Goal: Task Accomplishment & Management: Use online tool/utility

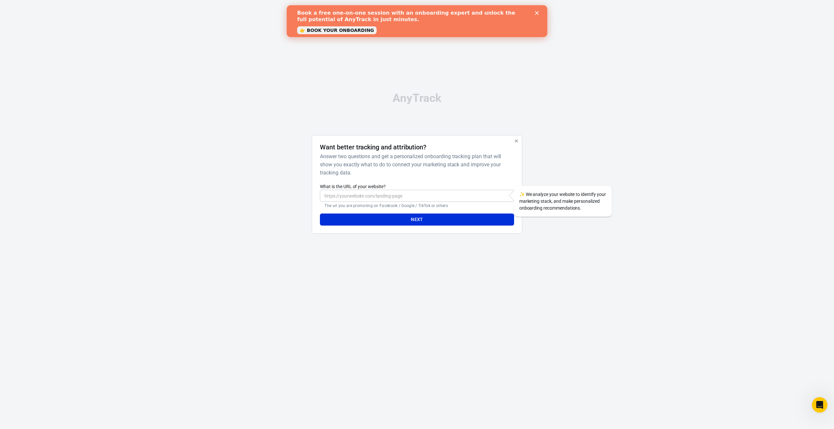
click at [416, 194] on input "What is the URL of your website?" at bounding box center [417, 196] width 194 height 12
type input "[URL][DOMAIN_NAME]"
click at [389, 253] on div "AnyTrack Want better tracking and attribution? Answer two questions and get a p…" at bounding box center [417, 166] width 326 height 332
click at [409, 221] on button "Next" at bounding box center [417, 220] width 194 height 12
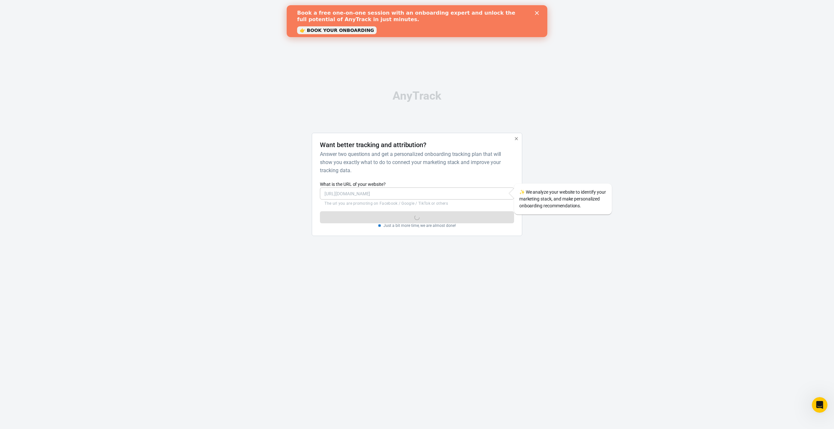
click at [579, 84] on div "AnyTrack Want better tracking and attribution? Answer two questions and get a p…" at bounding box center [417, 166] width 326 height 332
click at [640, 219] on div "AnyTrack Want better tracking and attribution? Answer two questions and get a p…" at bounding box center [417, 166] width 834 height 332
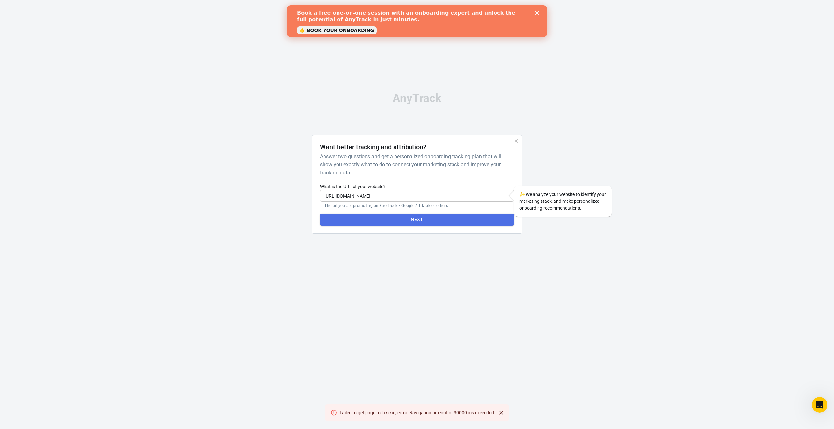
click at [408, 219] on button "Next" at bounding box center [417, 220] width 194 height 12
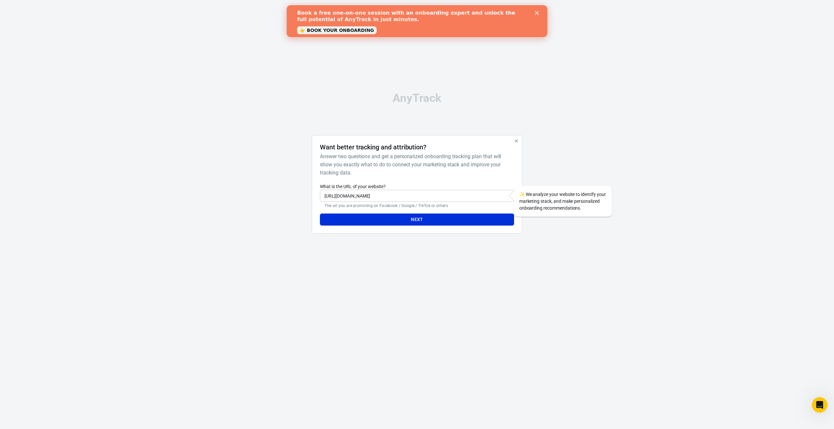
click at [394, 194] on input "https://powerbankeu.eu" at bounding box center [417, 196] width 194 height 12
click at [414, 219] on button "Next" at bounding box center [417, 220] width 194 height 12
click at [407, 252] on div "AnyTrack Want better tracking and attribution? Answer two questions and get a p…" at bounding box center [417, 166] width 326 height 332
click at [227, 111] on div "AnyTrack Want better tracking and attribution? Answer two questions and get a p…" at bounding box center [417, 166] width 834 height 332
click at [517, 142] on icon "button" at bounding box center [516, 140] width 5 height 5
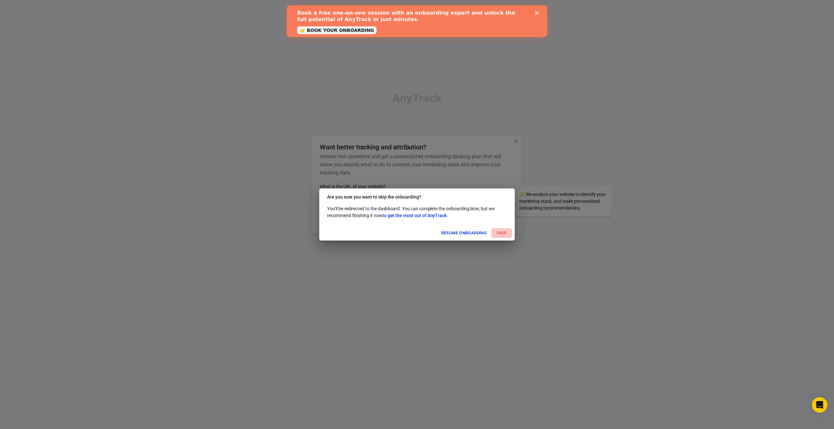
click at [502, 234] on button "Skip" at bounding box center [501, 233] width 21 height 10
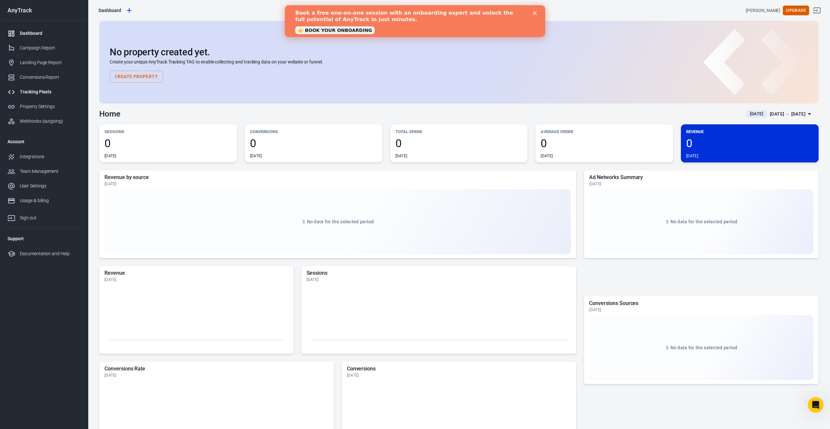
click at [28, 90] on div "Tracking Pixels" at bounding box center [50, 92] width 61 height 7
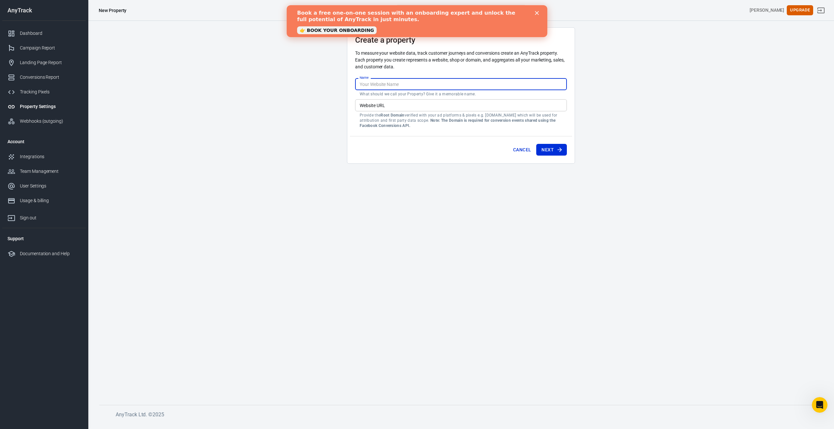
click at [389, 84] on input "Name" at bounding box center [461, 84] width 212 height 12
type input "PowerbankEU"
drag, startPoint x: 389, startPoint y: 104, endPoint x: 388, endPoint y: 107, distance: 3.6
click at [388, 106] on input "Website URL" at bounding box center [461, 105] width 212 height 12
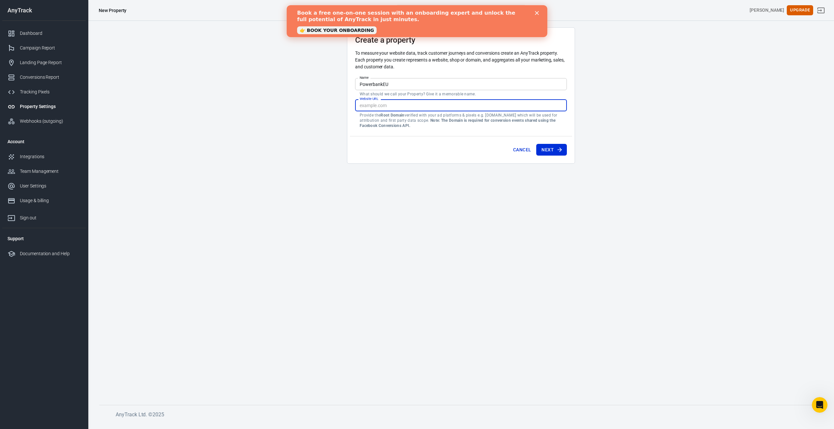
paste input "EAAPbNX6XxrwBPokfQ2jcexyRZCC3gs5g4mZB32OMYecbe4sriVcYRURCOLEkG4sCmrNvVZA04ZBOWn…"
type input "EAAPbNX6XxrwBPokfQ2jcexyRZCC3gs5g4mZB32OMYecbe4sriVcYRURCOLEkG4sCmrNvVZA04ZBOWn…"
drag, startPoint x: 358, startPoint y: 105, endPoint x: 592, endPoint y: 106, distance: 234.5
click at [592, 106] on main "Create a property To measure your website data, track customer journeys and con…" at bounding box center [460, 210] width 723 height 367
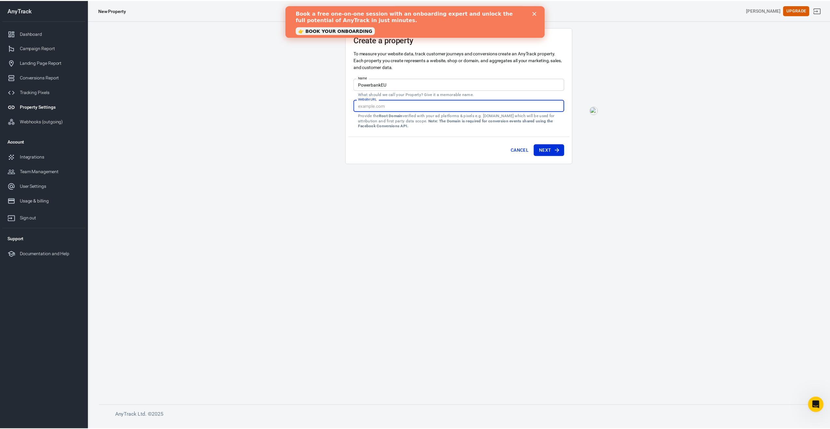
scroll to position [0, 0]
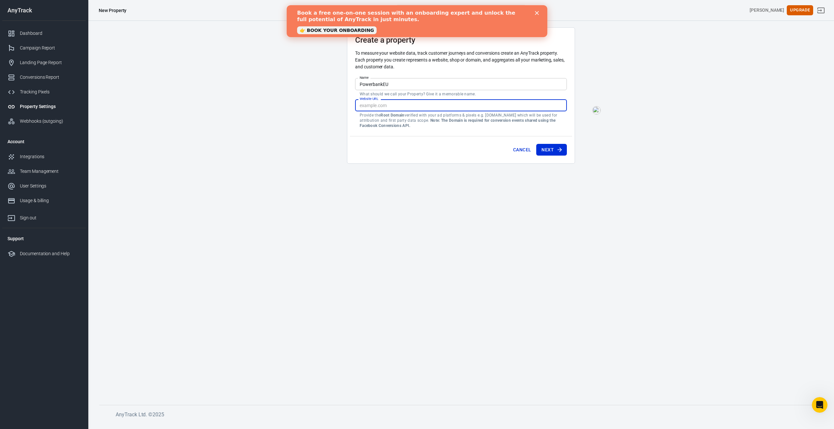
paste input "https://powerbankeu.eu/"
type input "https://powerbankeu.eu/"
click at [544, 213] on main "Create a property To measure your website data, track customer journeys and con…" at bounding box center [460, 210] width 723 height 367
click at [548, 148] on button "Next" at bounding box center [551, 150] width 31 height 12
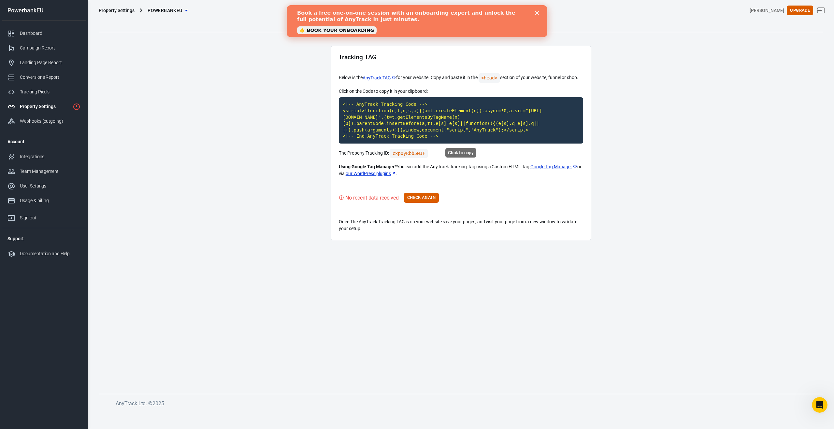
drag, startPoint x: 342, startPoint y: 103, endPoint x: 472, endPoint y: 138, distance: 134.8
click at [472, 138] on code "<!-- AnyTrack Tracking Code --> <script>!function(e,t,n,s,a){(a=t.createElement…" at bounding box center [461, 120] width 244 height 46
copy code "<!-- AnyTrack Tracking Code --> <script>!function(e,t,n,s,a){(a=t.createElement…"
click at [485, 319] on main "Auto Scan Tracking Script Settings Tracking TAG Below is the AnyTrack TAG for y…" at bounding box center [460, 199] width 723 height 367
click at [415, 198] on button "Check Again" at bounding box center [421, 198] width 35 height 10
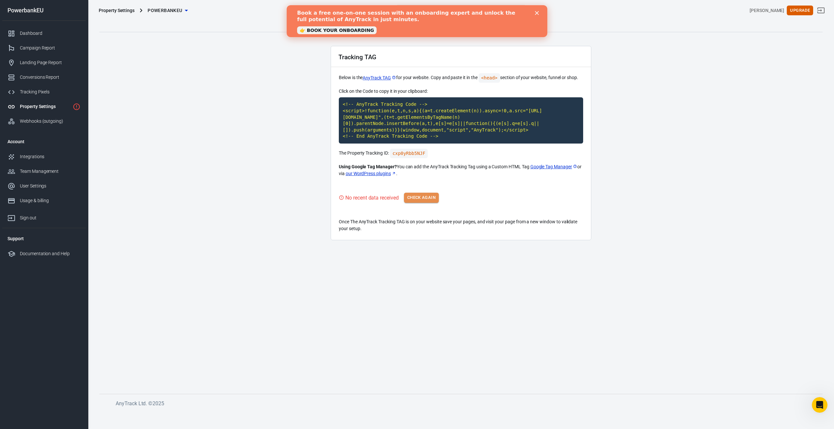
click at [423, 198] on button "Check Again" at bounding box center [421, 198] width 35 height 10
click at [535, 11] on icon "Close" at bounding box center [537, 13] width 4 height 4
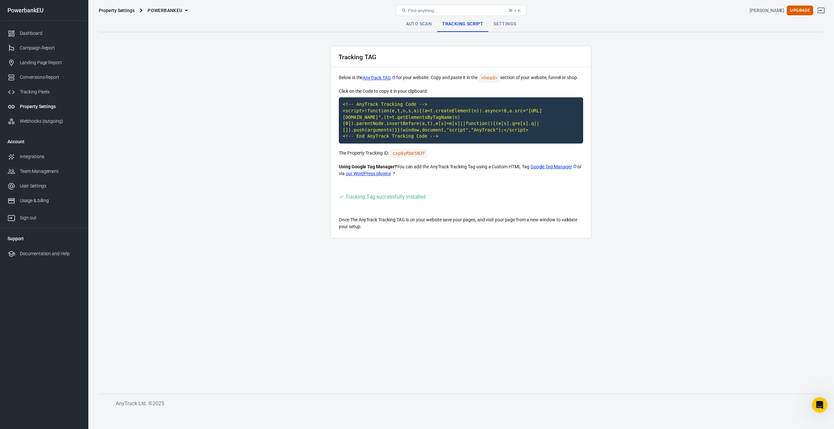
click at [506, 26] on link "Settings" at bounding box center [504, 24] width 33 height 16
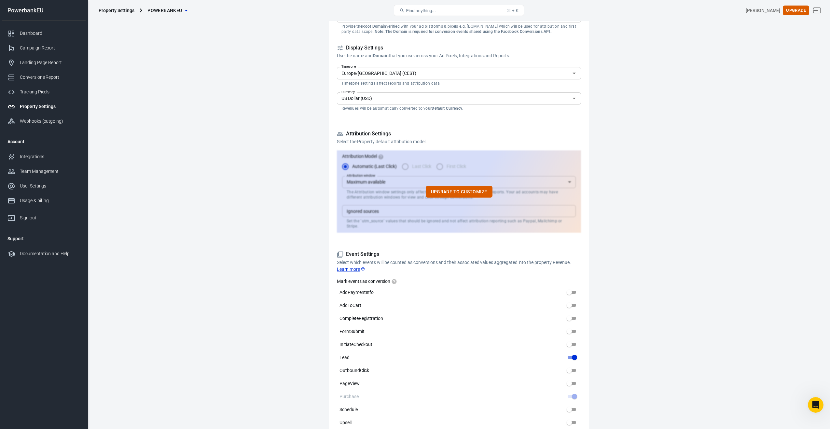
scroll to position [86, 0]
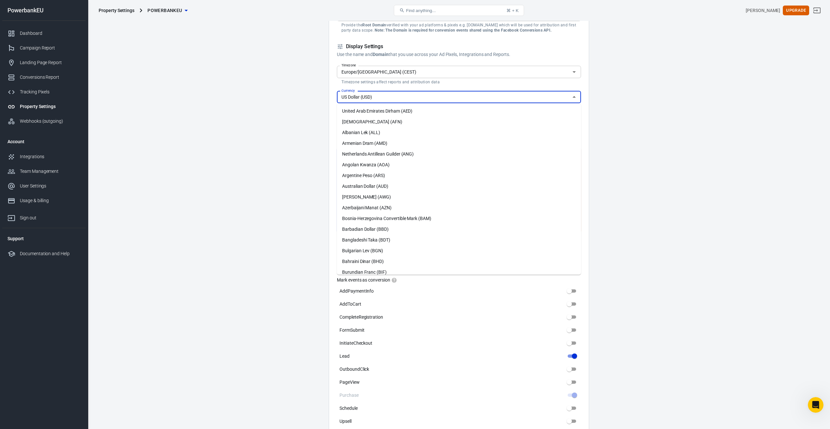
click at [441, 97] on input "US Dollar (USD)" at bounding box center [454, 97] width 230 height 8
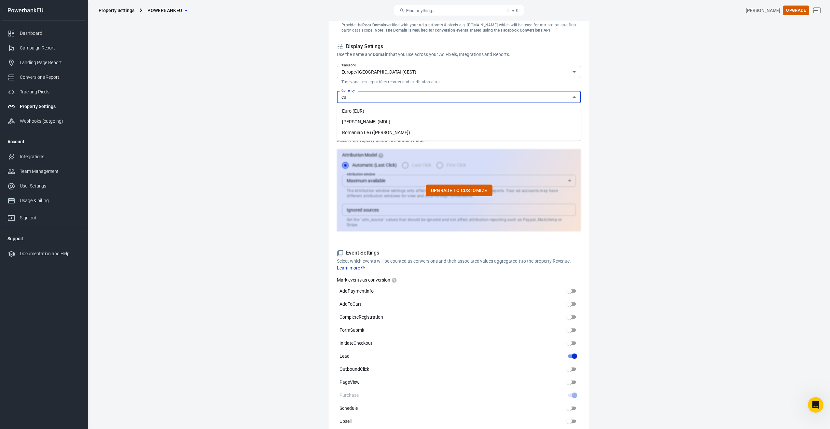
click at [356, 111] on li "Euro (EUR)" at bounding box center [459, 111] width 244 height 11
type input "Euro (EUR)"
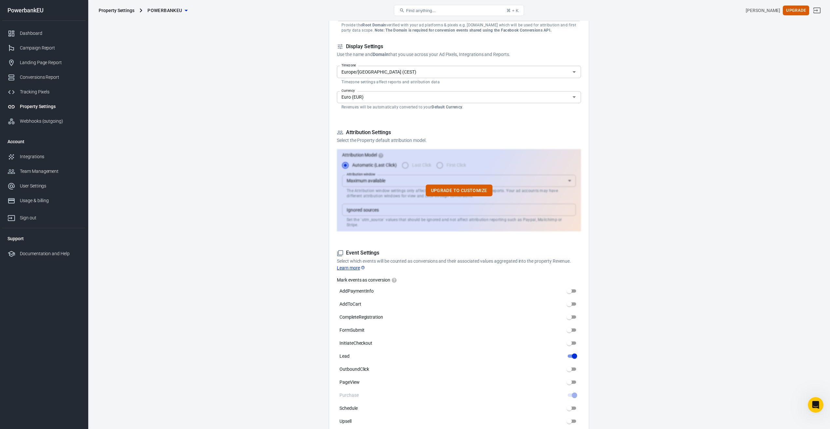
click at [642, 119] on main "Auto Scan Tracking Script Settings Property Settings Name PowerbankEU Name What…" at bounding box center [459, 353] width 720 height 845
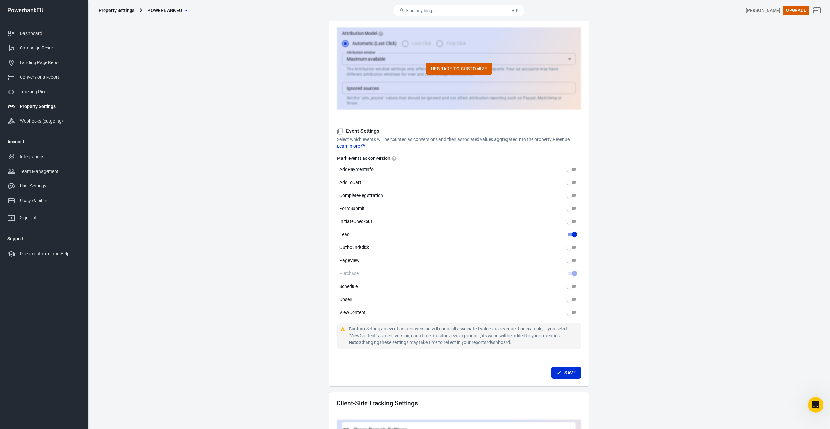
scroll to position [208, 0]
click at [573, 167] on span at bounding box center [572, 168] width 8 height 3
click at [573, 165] on input "AddPaymentInfo" at bounding box center [569, 169] width 23 height 8
checkbox input "true"
click at [571, 180] on span at bounding box center [572, 181] width 8 height 3
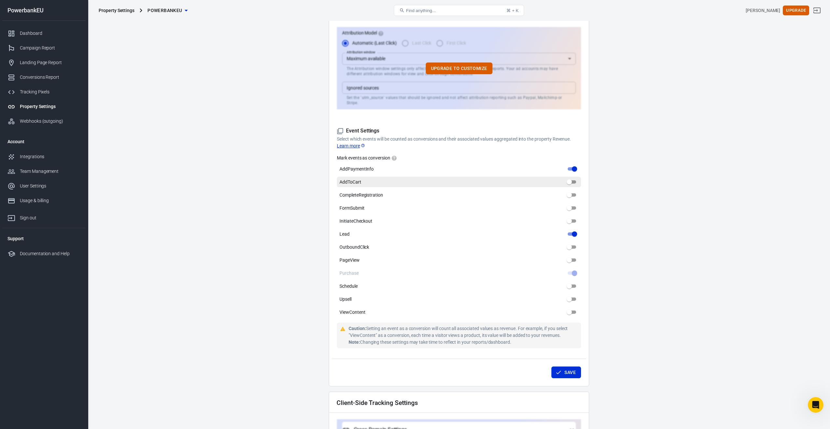
click at [571, 178] on input "AddToCart" at bounding box center [569, 182] width 23 height 8
checkbox input "true"
click at [571, 193] on span at bounding box center [572, 194] width 8 height 3
click at [571, 191] on input "CompleteRegistration" at bounding box center [569, 195] width 23 height 8
checkbox input "true"
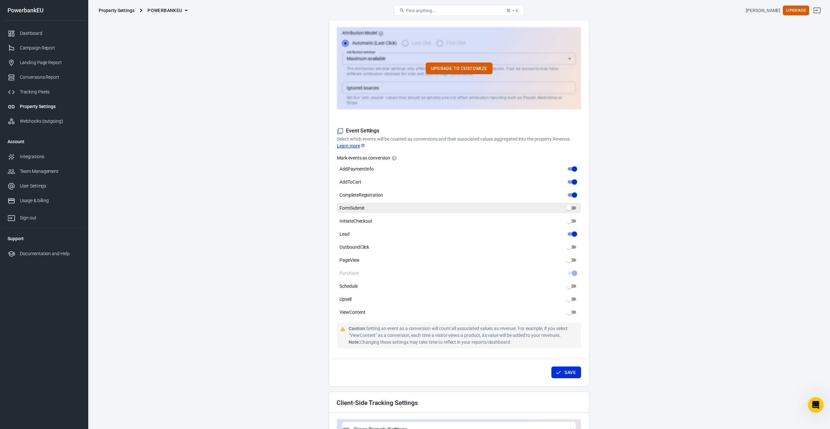
click at [571, 204] on input "FormSubmit" at bounding box center [569, 208] width 23 height 8
checkbox input "true"
click at [570, 219] on span at bounding box center [572, 220] width 8 height 3
click at [570, 217] on input "InitiateCheckout" at bounding box center [569, 221] width 23 height 8
checkbox input "true"
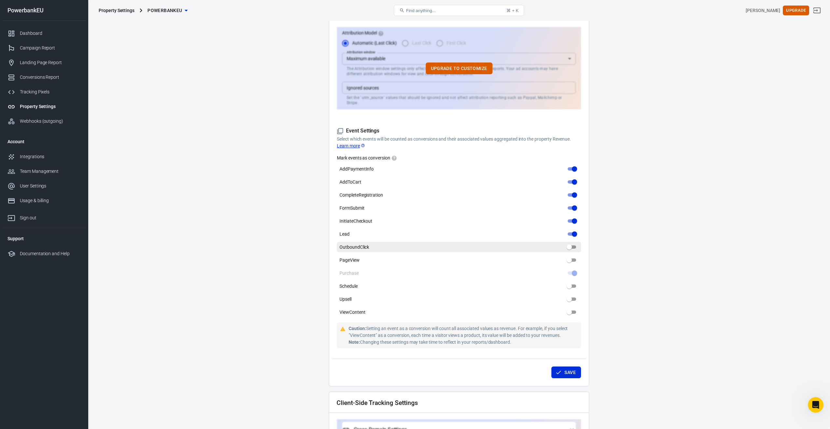
click at [571, 246] on span at bounding box center [572, 247] width 8 height 3
click at [571, 243] on input "OutboundClick" at bounding box center [569, 247] width 23 height 8
checkbox input "true"
drag, startPoint x: 572, startPoint y: 257, endPoint x: 572, endPoint y: 265, distance: 8.1
click at [572, 257] on span at bounding box center [572, 260] width 13 height 8
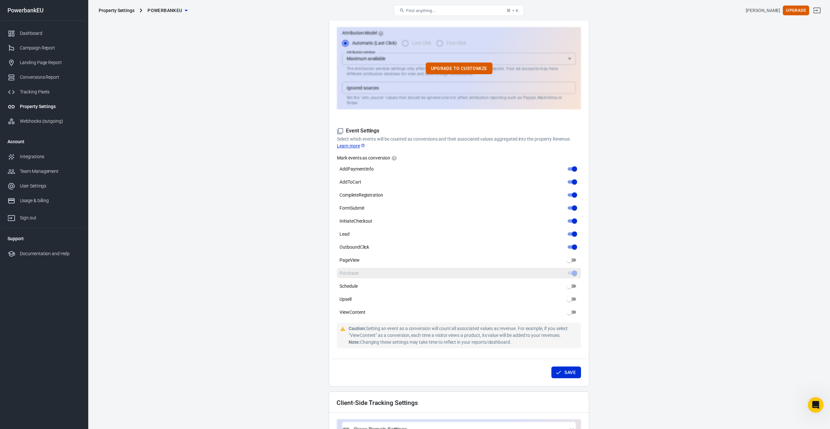
click at [572, 257] on input "PageView" at bounding box center [569, 260] width 23 height 8
checkbox input "true"
click at [572, 285] on span at bounding box center [572, 286] width 8 height 3
click at [572, 282] on input "Schedule" at bounding box center [569, 286] width 23 height 8
checkbox input "true"
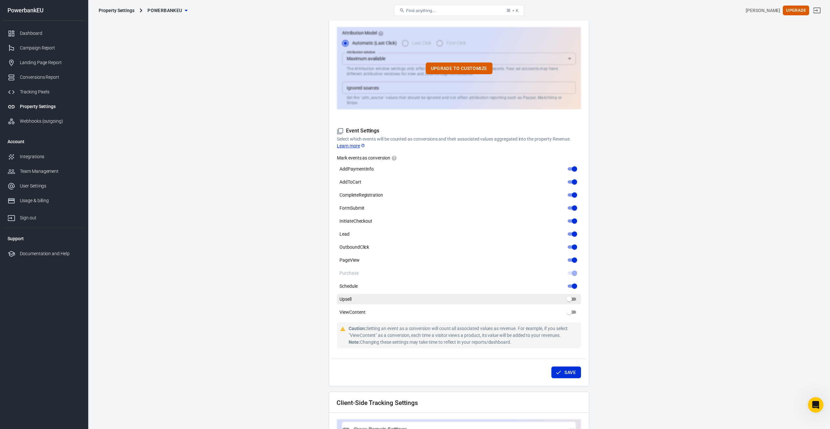
click at [569, 298] on span at bounding box center [572, 299] width 8 height 3
click at [569, 295] on input "Upsell" at bounding box center [569, 299] width 23 height 8
checkbox input "true"
click at [572, 311] on span at bounding box center [572, 312] width 8 height 3
click at [572, 308] on input "ViewContent" at bounding box center [569, 312] width 23 height 8
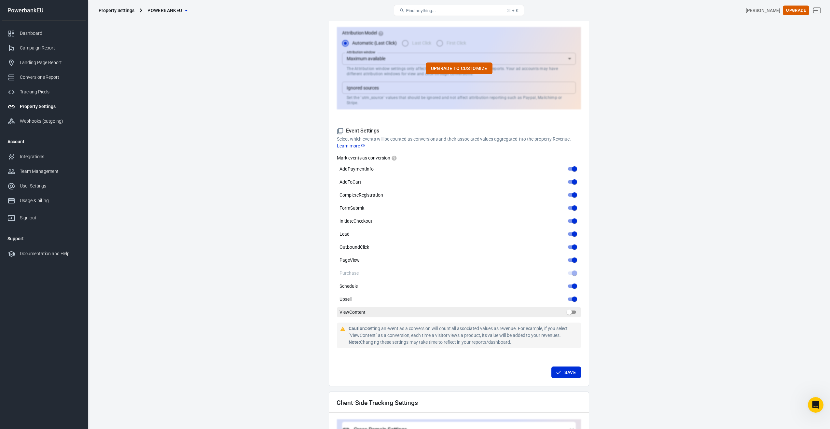
checkbox input "true"
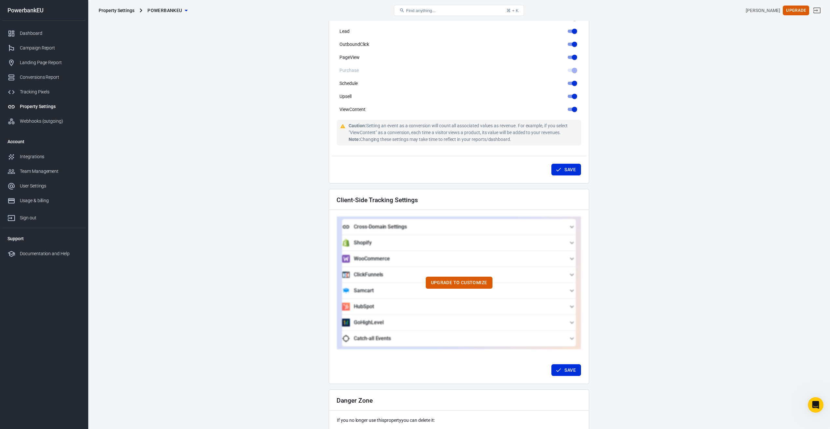
scroll to position [398, 0]
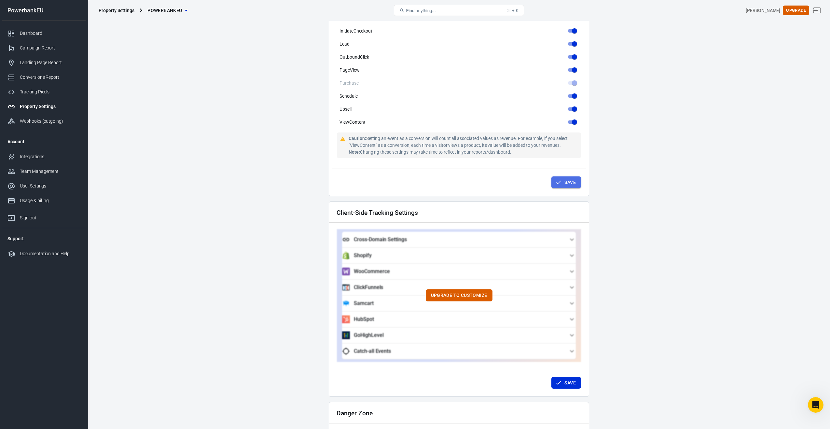
click at [572, 177] on button "Save" at bounding box center [567, 182] width 30 height 12
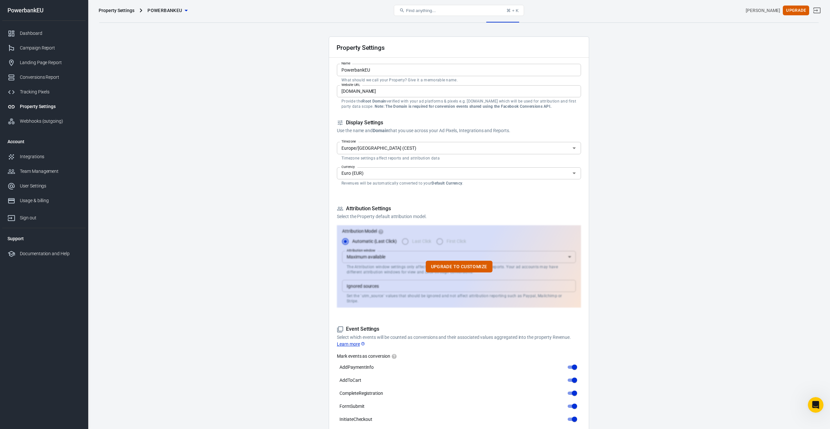
scroll to position [0, 0]
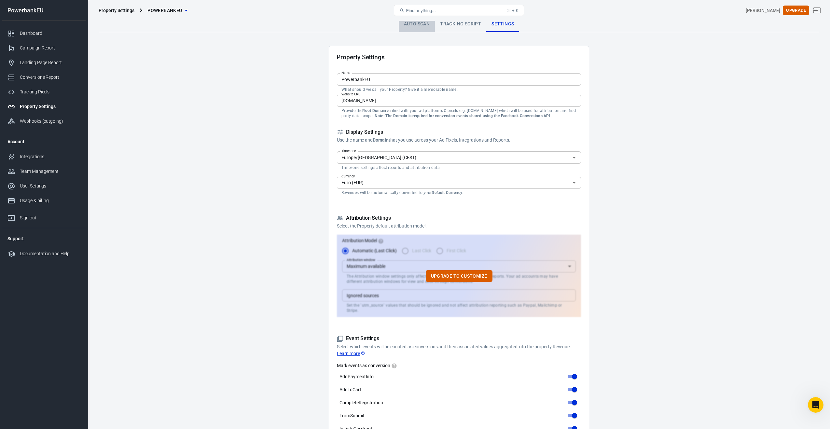
click at [412, 25] on link "Auto Scan" at bounding box center [417, 24] width 36 height 16
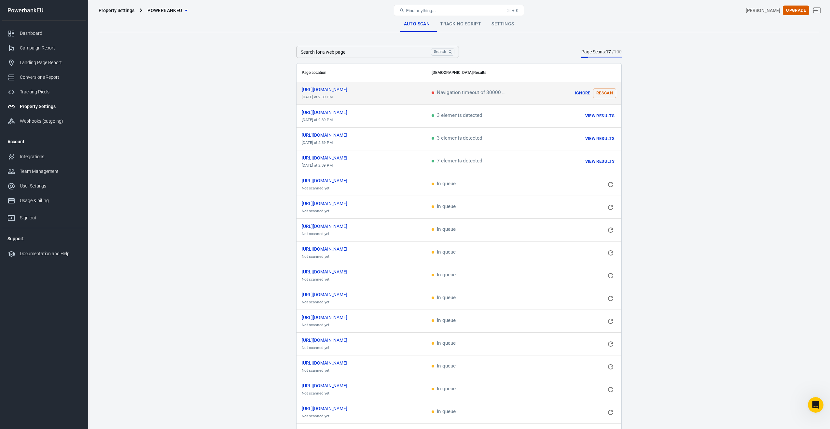
click at [603, 92] on button "Rescan" at bounding box center [604, 93] width 23 height 10
click at [22, 154] on div "Integrations" at bounding box center [50, 156] width 61 height 7
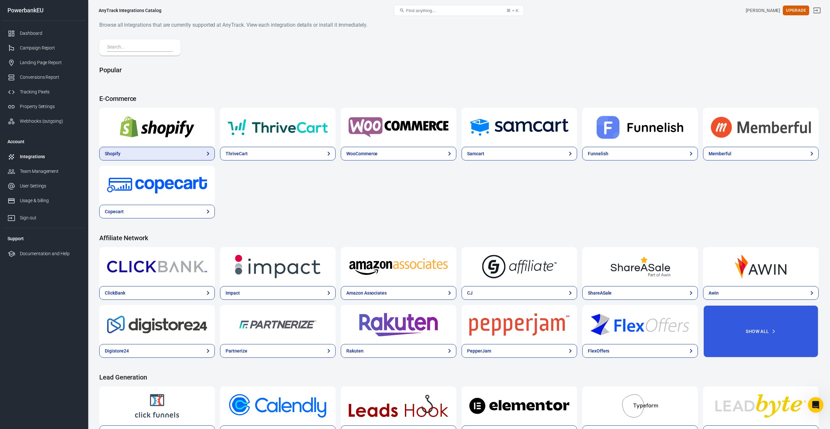
click at [161, 155] on link "Shopify" at bounding box center [157, 154] width 116 height 14
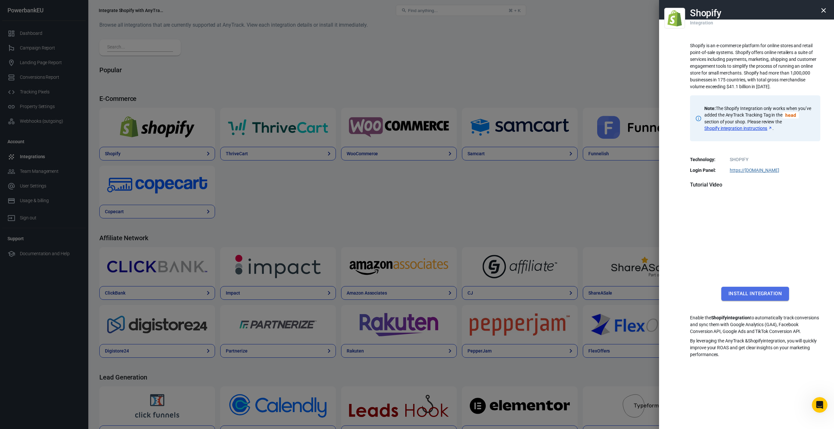
click at [747, 293] on button "Install Integration" at bounding box center [755, 294] width 68 height 14
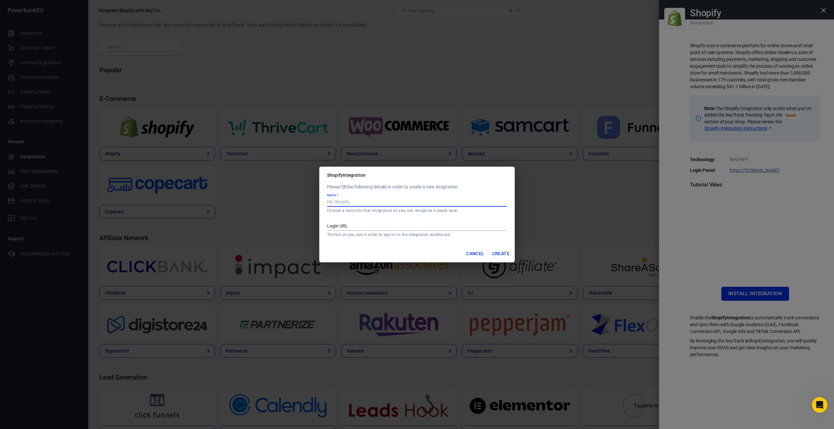
click at [356, 201] on input "Name   *" at bounding box center [417, 202] width 180 height 8
type input "PowerbankEU"
click at [355, 225] on input "Login URL" at bounding box center [417, 226] width 180 height 8
click at [755, 226] on div "Shopify Integration Please fill the following details in order to create a new …" at bounding box center [417, 214] width 834 height 429
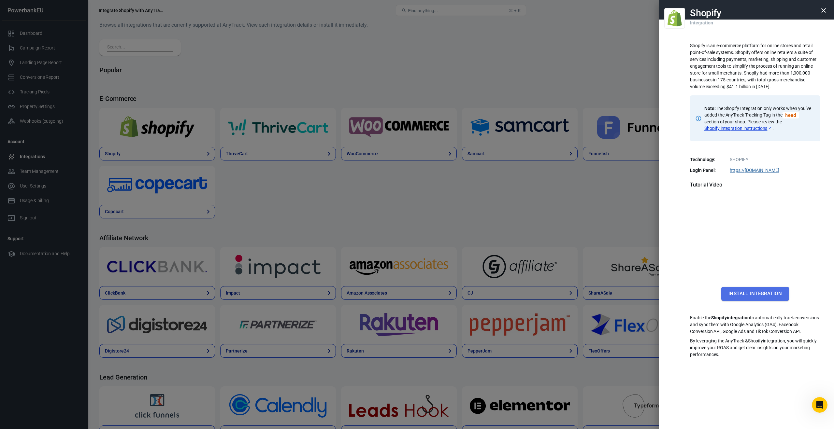
click at [741, 294] on button "Install Integration" at bounding box center [755, 294] width 68 height 14
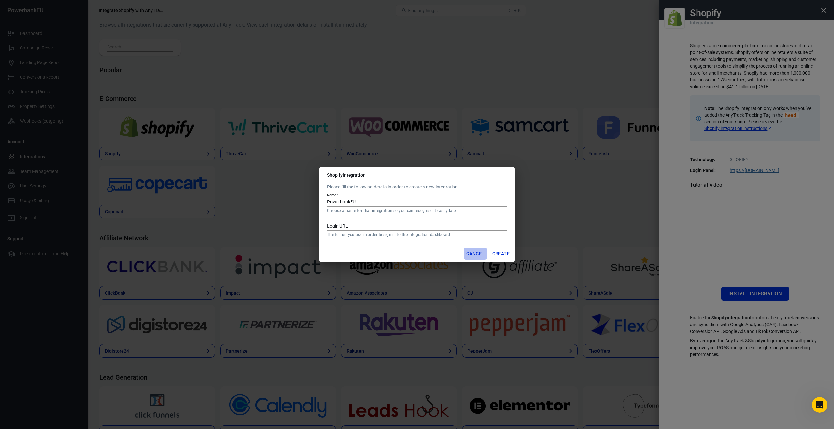
click at [469, 254] on button "Cancel" at bounding box center [474, 254] width 23 height 12
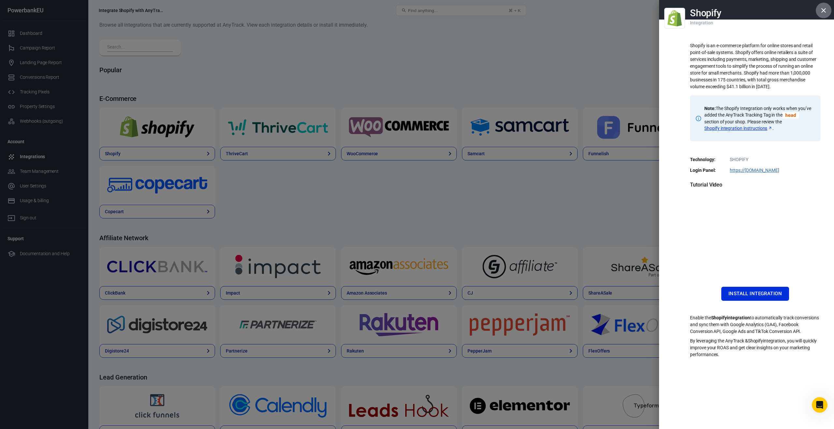
click at [820, 10] on icon "button" at bounding box center [823, 11] width 8 height 8
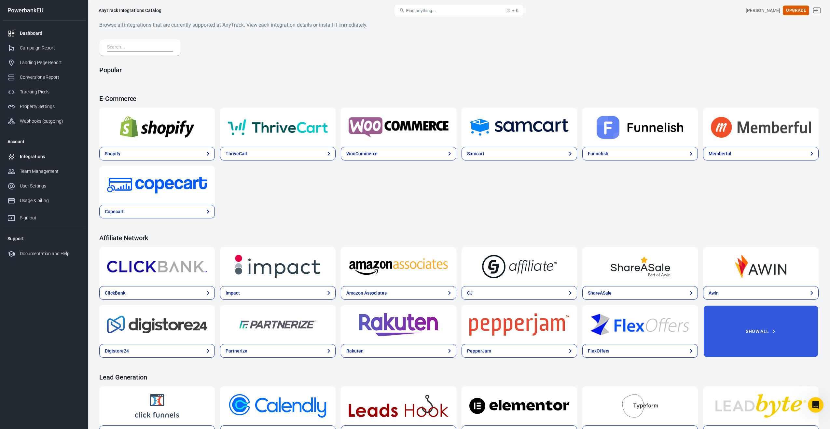
click at [18, 32] on div at bounding box center [13, 34] width 12 height 8
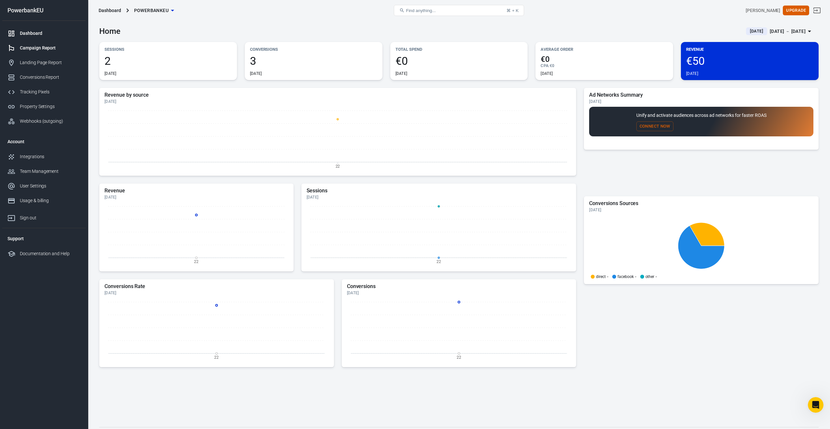
click at [26, 45] on div "Campaign Report" at bounding box center [50, 48] width 61 height 7
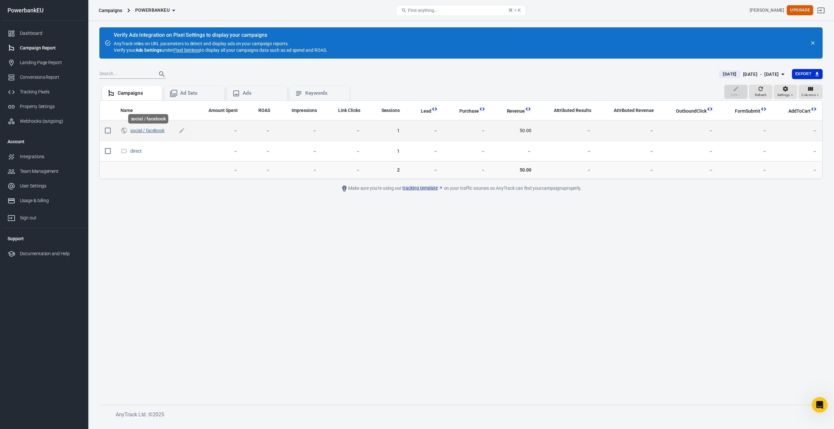
click at [153, 130] on link "social / facebook" at bounding box center [147, 130] width 34 height 5
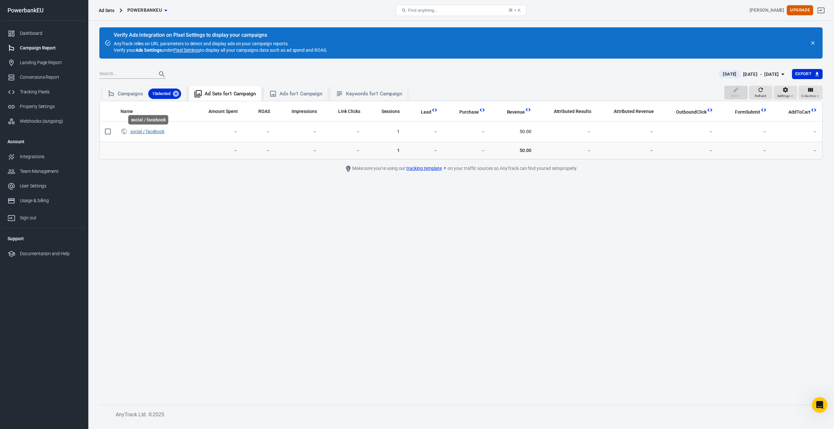
click at [153, 130] on link "social / facebook" at bounding box center [147, 131] width 34 height 5
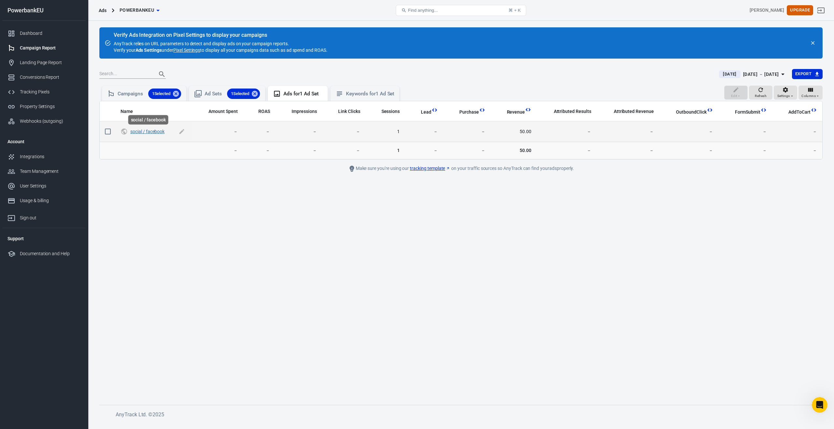
click at [152, 133] on link "social / facebook" at bounding box center [147, 131] width 34 height 5
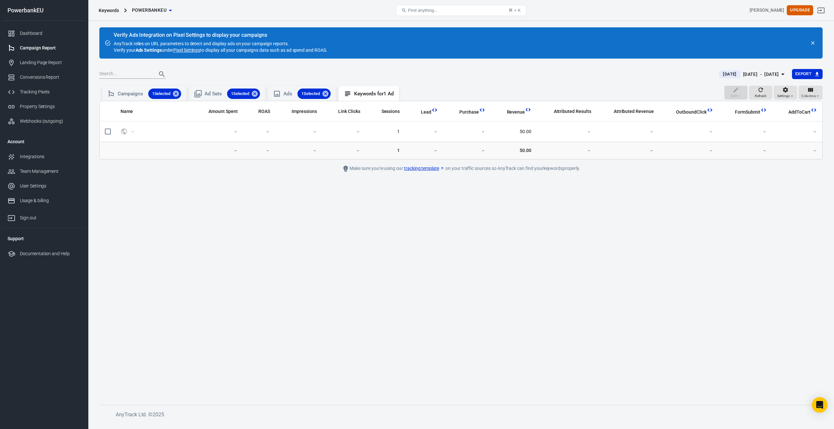
click at [450, 12] on button "Find anything... ⌘ + K" at bounding box center [461, 10] width 130 height 11
click at [449, 10] on button "Find anything... ⌘ + K" at bounding box center [461, 10] width 130 height 11
click at [414, 8] on span "Find anything..." at bounding box center [423, 10] width 30 height 5
click at [401, 9] on icon at bounding box center [403, 10] width 5 height 5
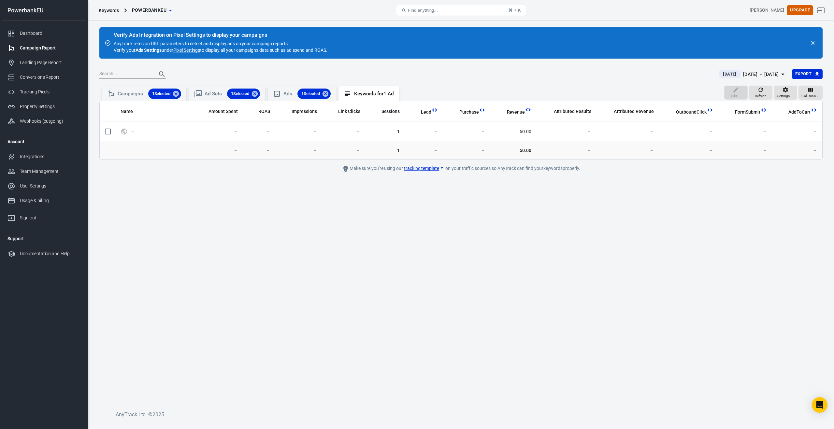
click at [401, 9] on icon at bounding box center [403, 10] width 5 height 5
click at [430, 10] on span "Find anything..." at bounding box center [423, 10] width 30 height 5
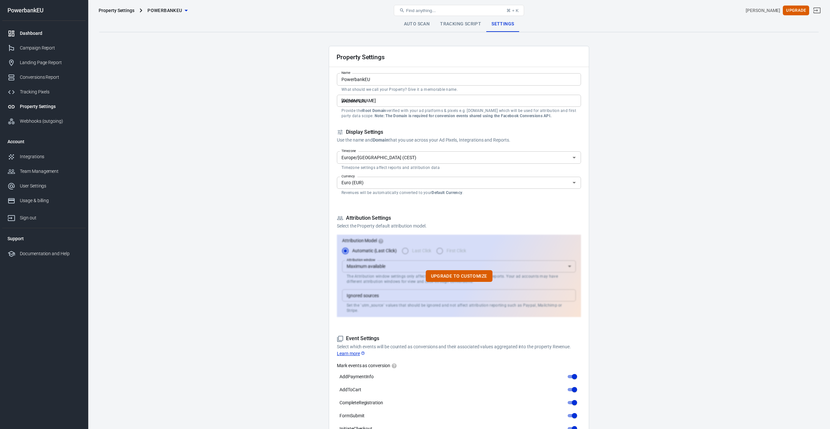
click at [21, 33] on div "Dashboard" at bounding box center [50, 33] width 61 height 7
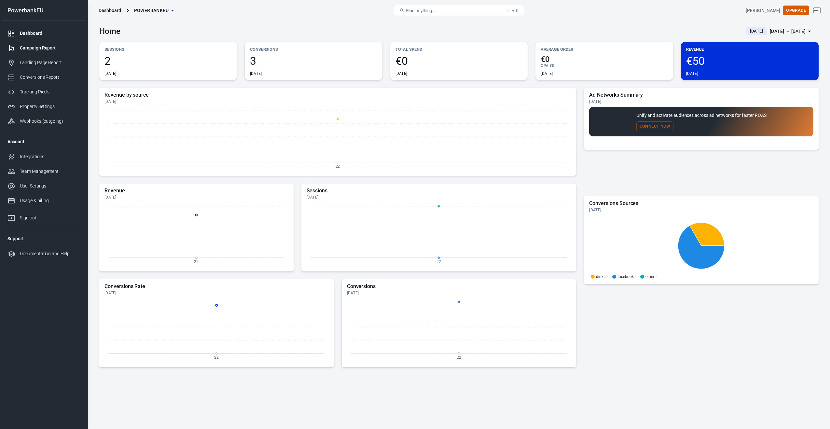
click at [21, 48] on div "Campaign Report" at bounding box center [50, 48] width 61 height 7
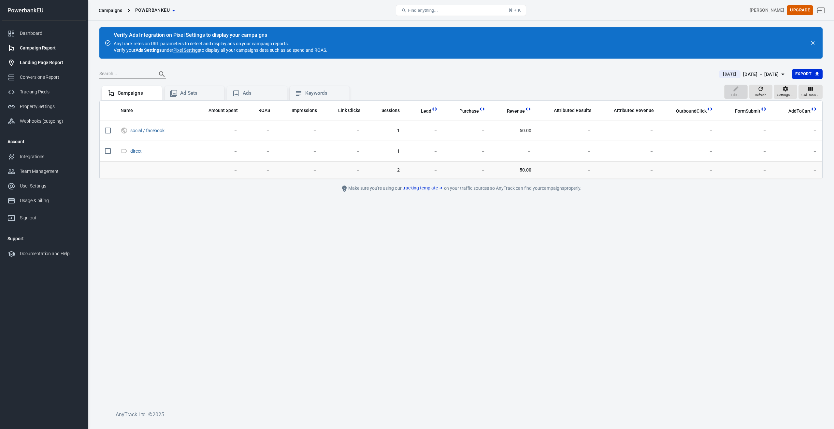
click at [24, 61] on div "Landing Page Report" at bounding box center [50, 62] width 61 height 7
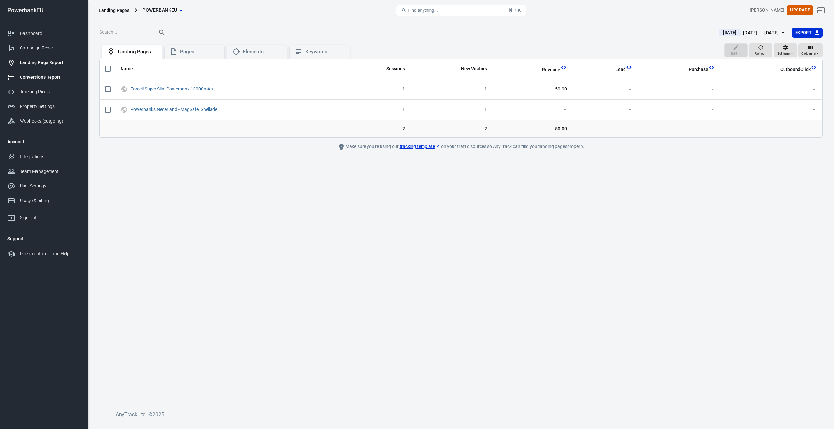
click at [32, 75] on div "Conversions Report" at bounding box center [50, 77] width 61 height 7
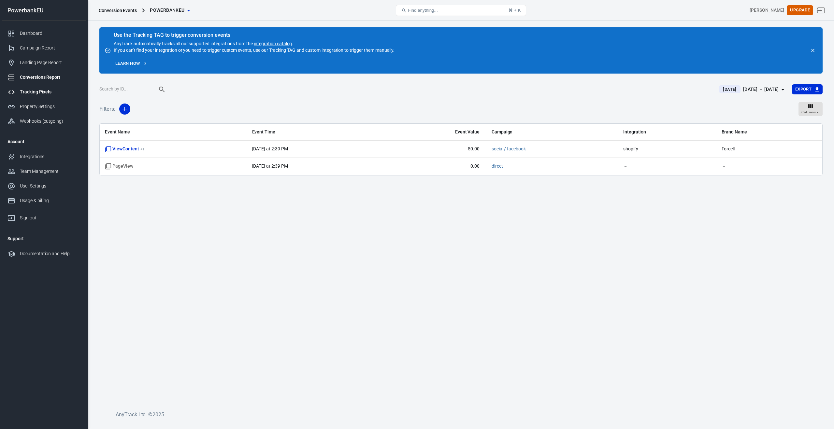
click at [30, 91] on div "Tracking Pixels" at bounding box center [50, 92] width 61 height 7
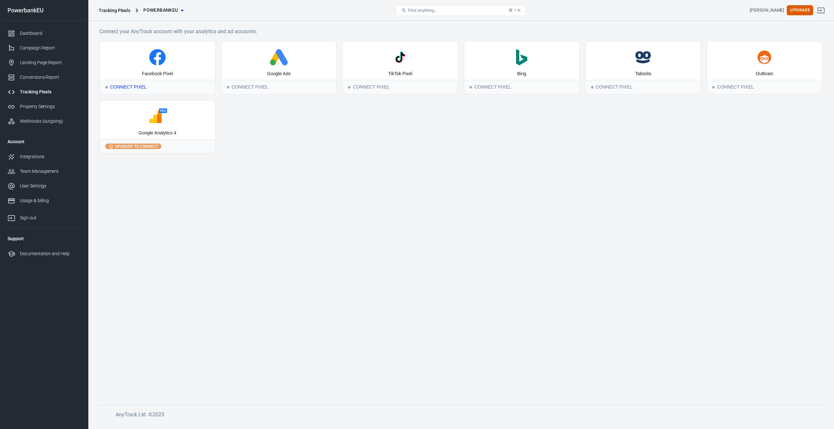
click at [159, 61] on icon at bounding box center [157, 57] width 16 height 16
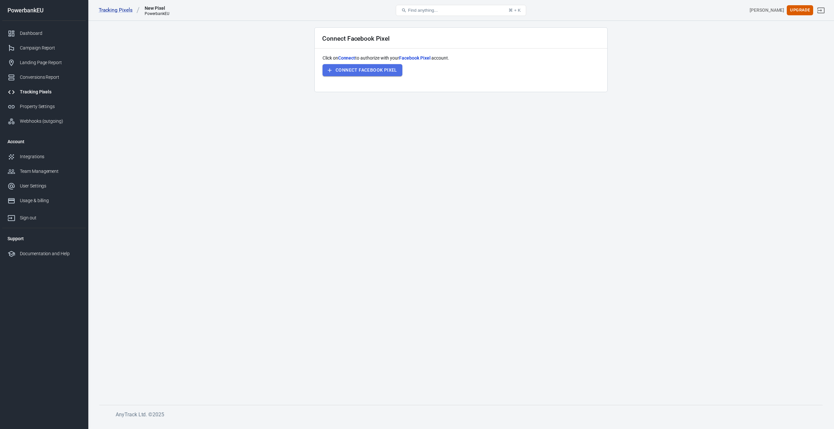
click at [370, 70] on button "Connect Facebook Pixel" at bounding box center [362, 70] width 80 height 12
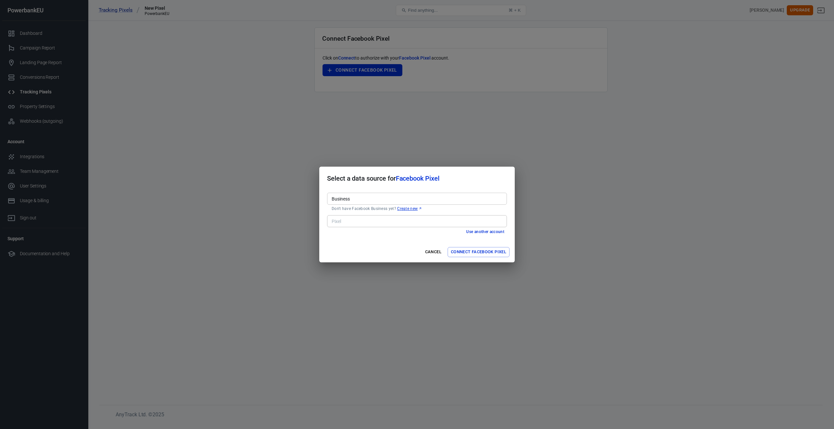
click at [355, 198] on input "Business" at bounding box center [416, 199] width 175 height 8
click at [361, 212] on li "PowerbankEU [1186248723288473]" at bounding box center [417, 212] width 180 height 11
type input "PowerbankEU [1186248723288473]"
click at [353, 221] on input "Pixel" at bounding box center [416, 221] width 175 height 8
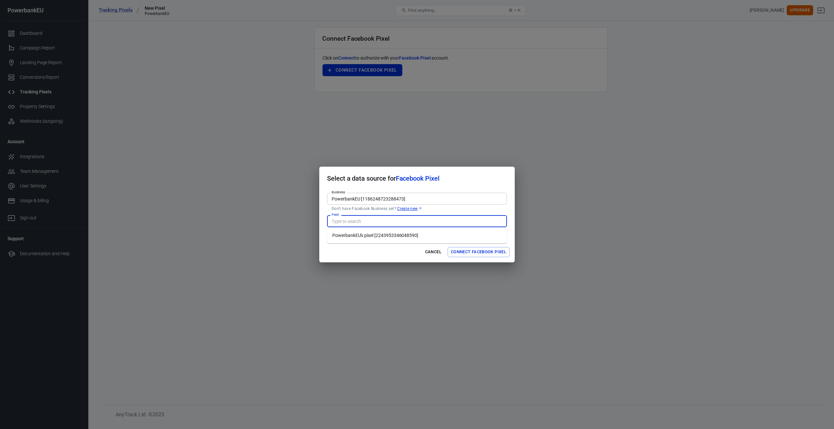
click at [362, 237] on li "PowerbankEU's pixel [2243953346048590]" at bounding box center [417, 235] width 180 height 11
type input "PowerbankEU's pixel [2243953346048590]"
click at [473, 252] on button "Connect Facebook Pixel" at bounding box center [478, 252] width 62 height 10
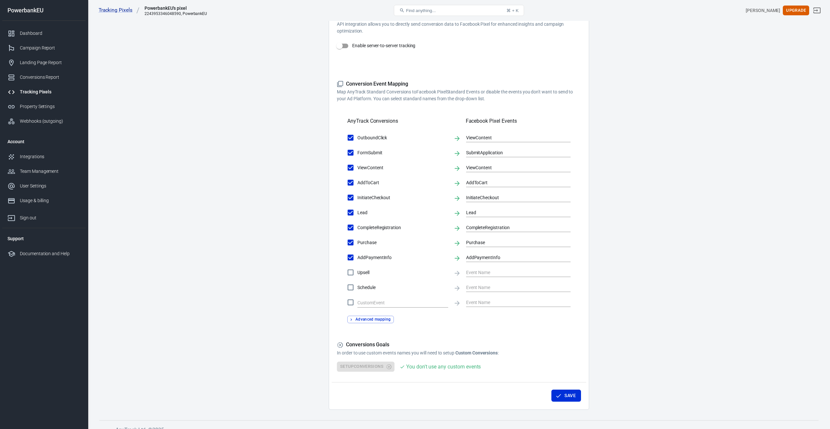
scroll to position [146, 0]
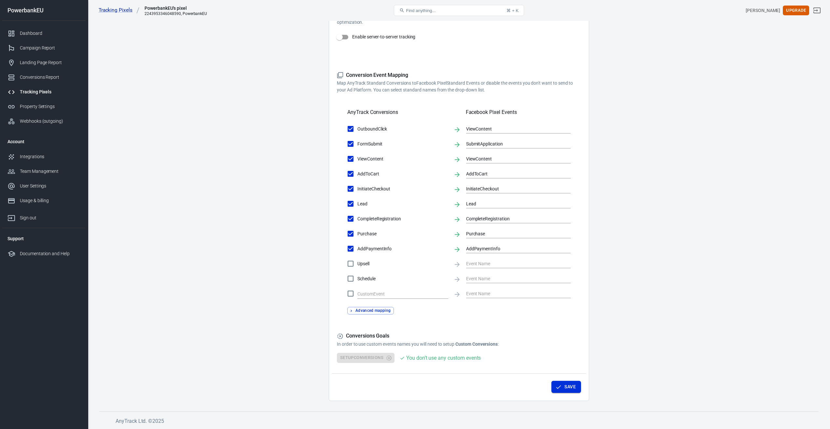
click at [568, 387] on button "Save" at bounding box center [567, 387] width 30 height 12
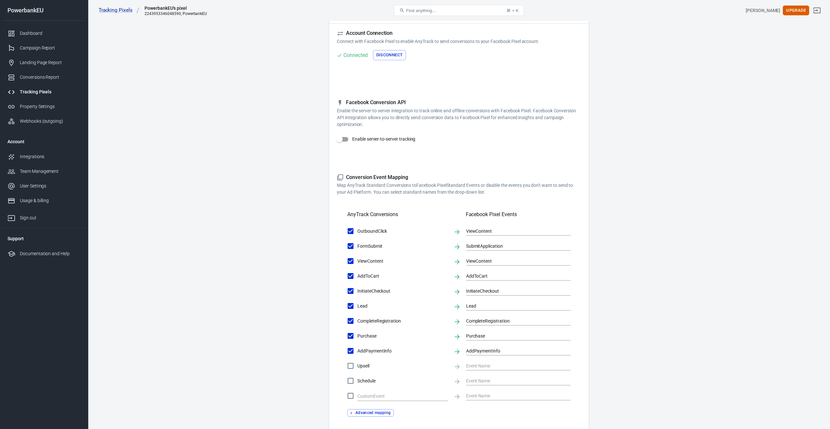
scroll to position [43, 0]
click at [346, 140] on span at bounding box center [342, 140] width 11 height 5
click at [346, 140] on input "Enable server-to-server tracking" at bounding box center [339, 140] width 37 height 12
checkbox input "false"
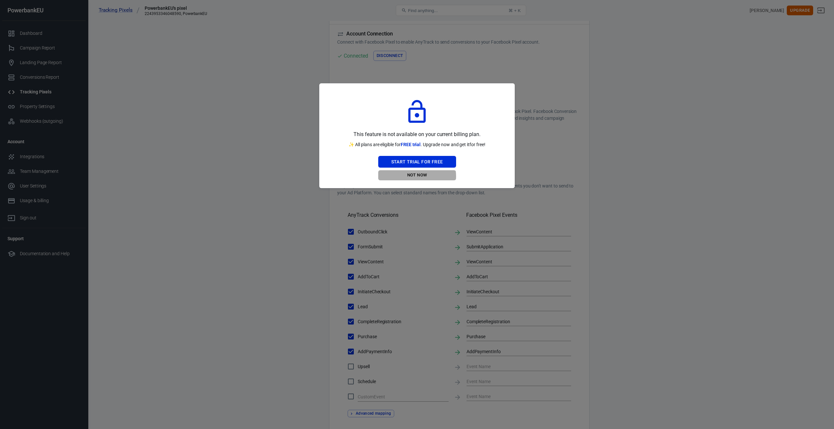
click at [416, 176] on button "Not Now" at bounding box center [417, 175] width 78 height 10
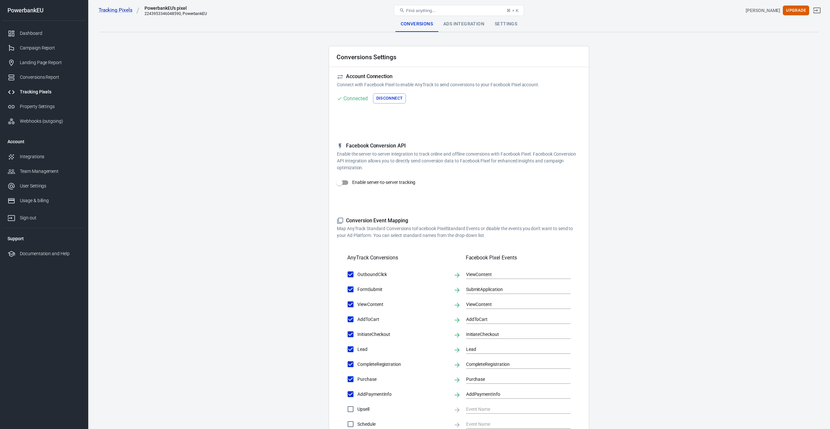
scroll to position [146, 0]
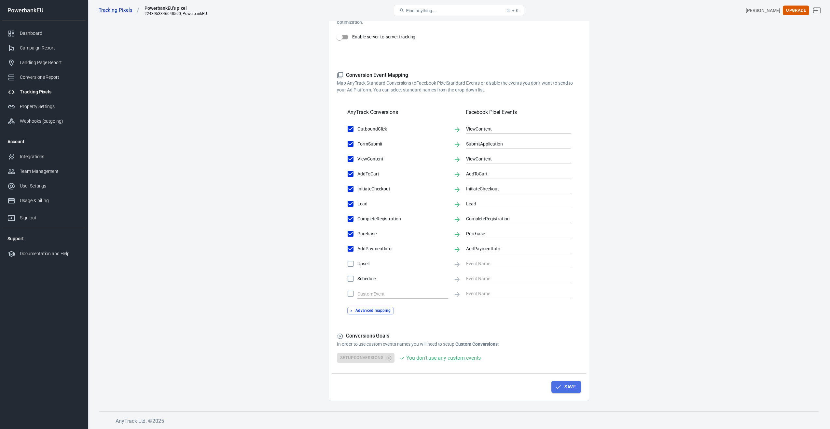
click at [567, 386] on button "Save" at bounding box center [567, 387] width 30 height 12
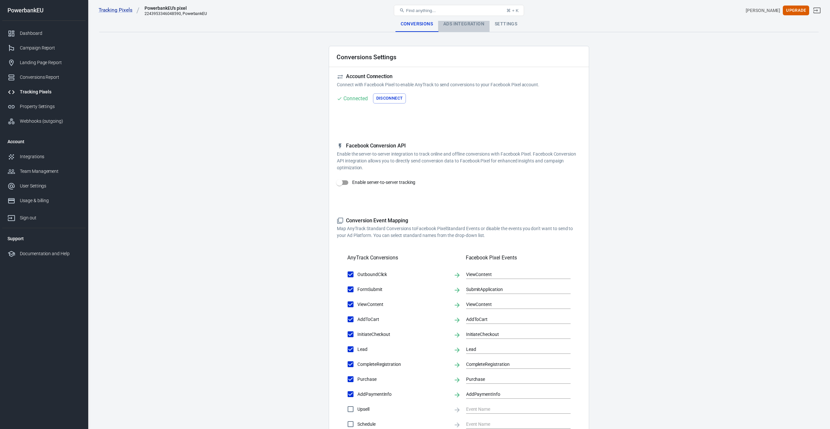
click at [456, 27] on div "Ads Integration" at bounding box center [463, 24] width 51 height 16
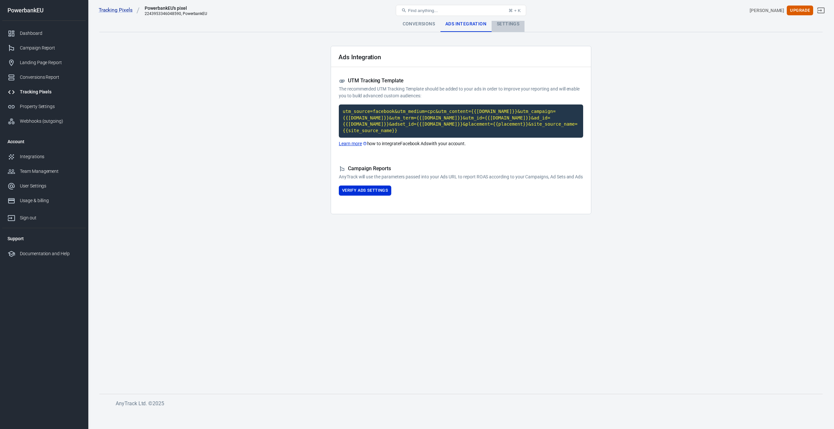
click at [515, 27] on div "Settings" at bounding box center [507, 24] width 33 height 16
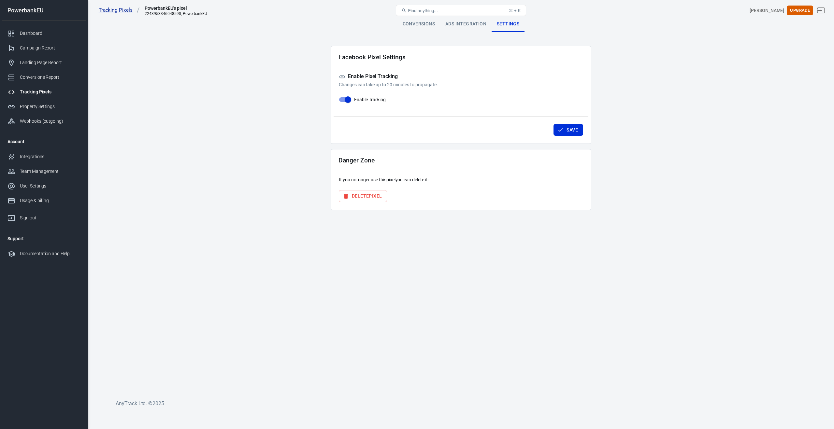
click at [29, 91] on div "Tracking Pixels" at bounding box center [50, 92] width 61 height 7
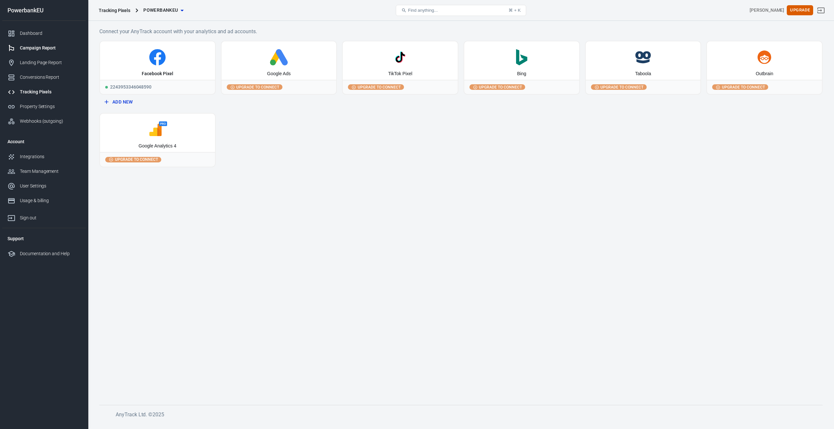
click at [24, 46] on div "Campaign Report" at bounding box center [50, 48] width 61 height 7
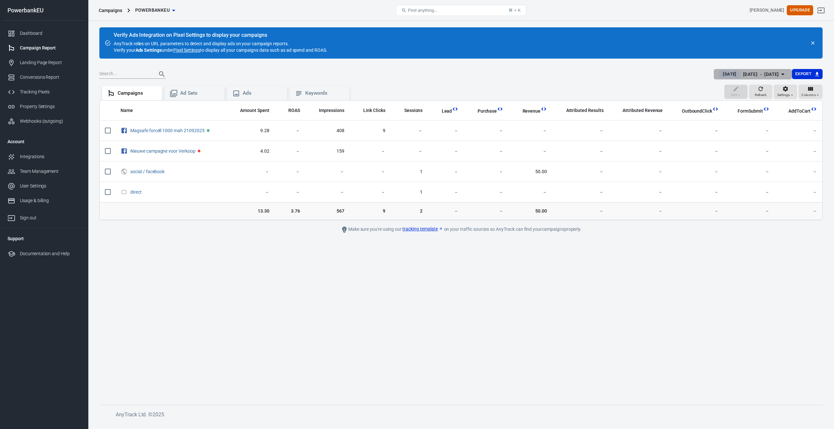
click at [747, 72] on div "[DATE] － [DATE]" at bounding box center [761, 74] width 36 height 8
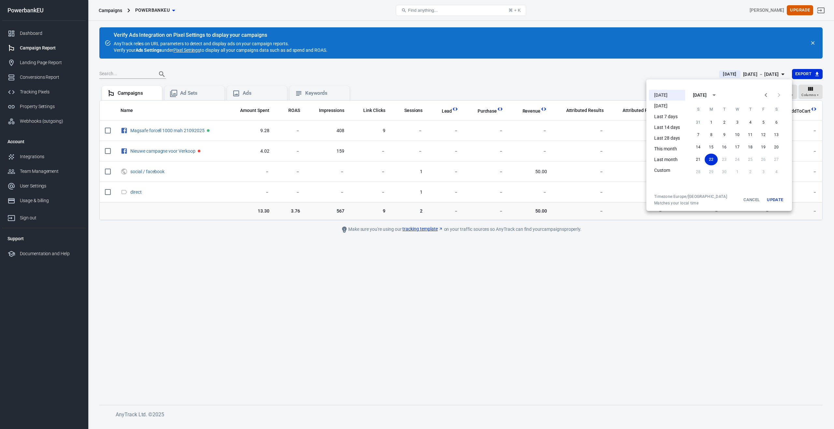
click at [714, 154] on div "21 22 23 24 25 26 27" at bounding box center [737, 160] width 104 height 12
click at [715, 272] on div at bounding box center [417, 214] width 834 height 429
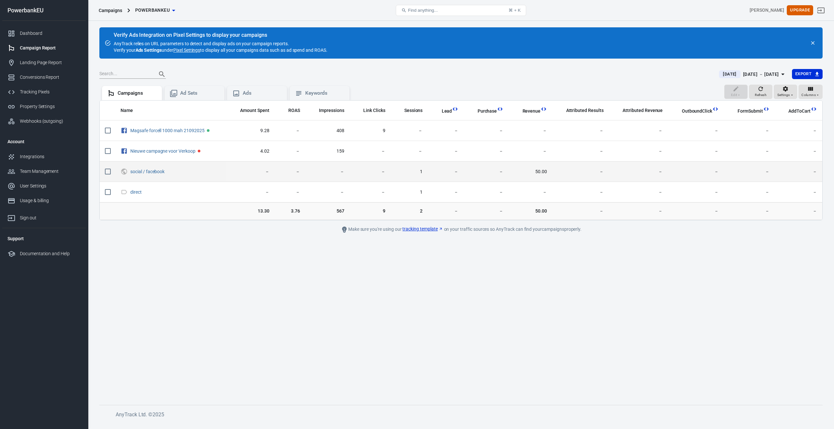
click at [540, 172] on span "50.00" at bounding box center [530, 172] width 33 height 7
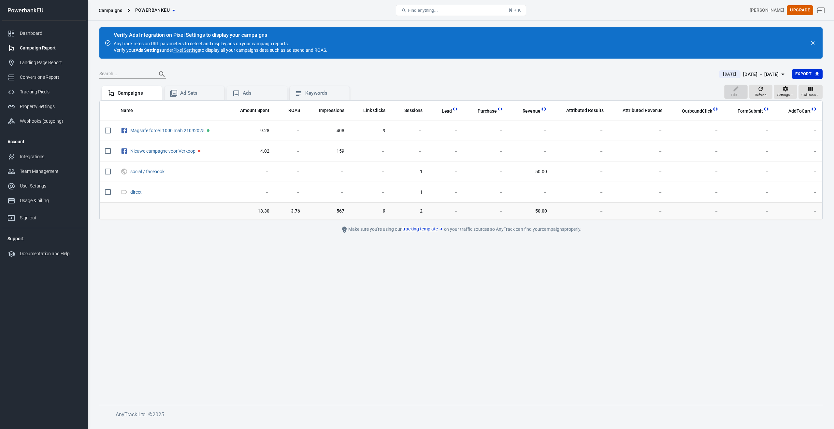
click at [191, 52] on link "Pixel Settings" at bounding box center [186, 50] width 27 height 7
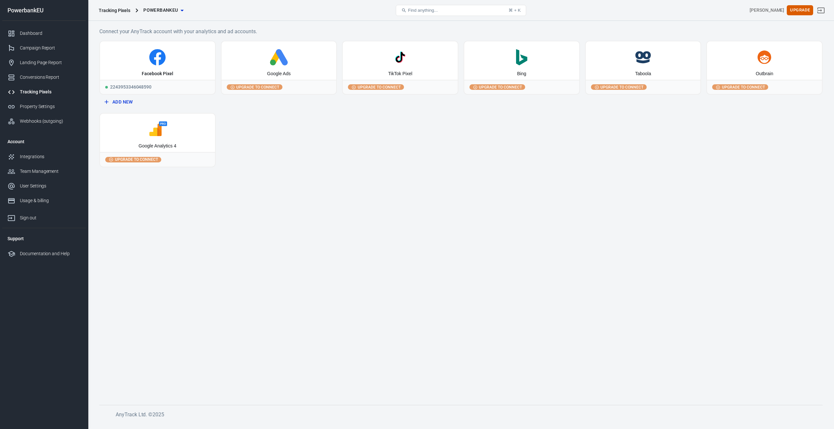
click at [155, 135] on icon at bounding box center [155, 130] width 12 height 12
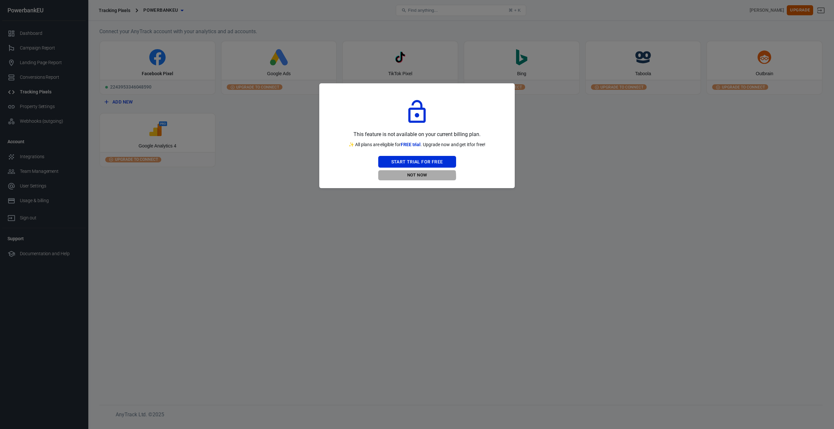
click at [416, 177] on button "Not Now" at bounding box center [417, 175] width 78 height 10
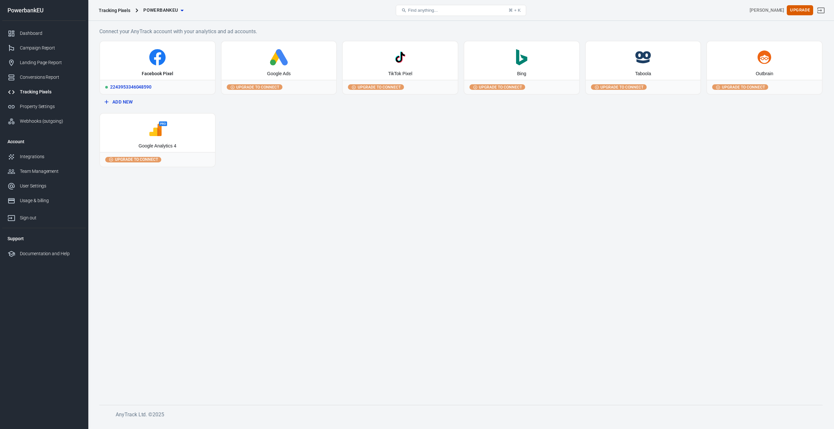
click at [178, 71] on div "Facebook Pixel" at bounding box center [157, 60] width 115 height 38
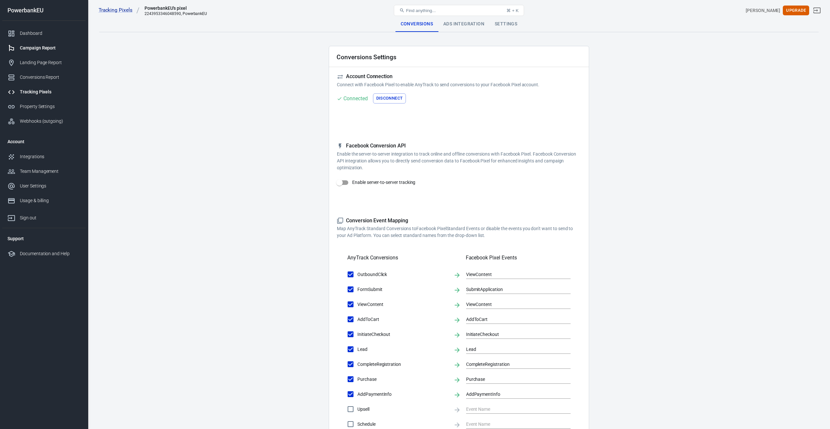
click at [35, 51] on link "Campaign Report" at bounding box center [43, 48] width 83 height 15
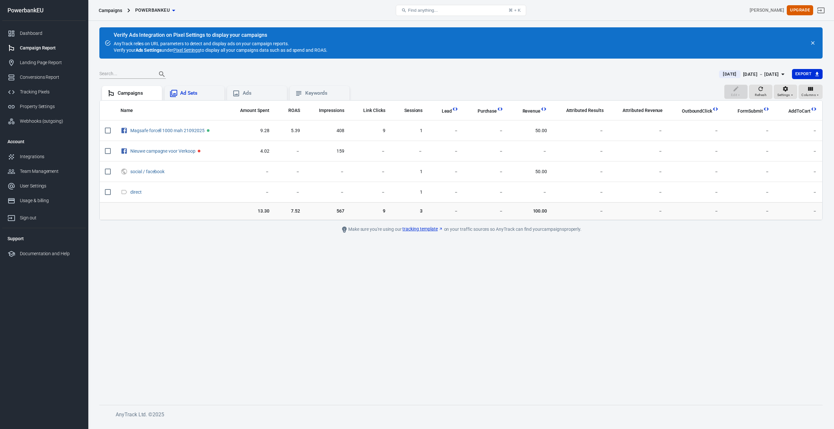
click at [191, 94] on div "Ad Sets" at bounding box center [199, 93] width 39 height 7
click at [248, 96] on div "Ads" at bounding box center [262, 93] width 39 height 7
click at [299, 97] on icon at bounding box center [299, 94] width 8 height 8
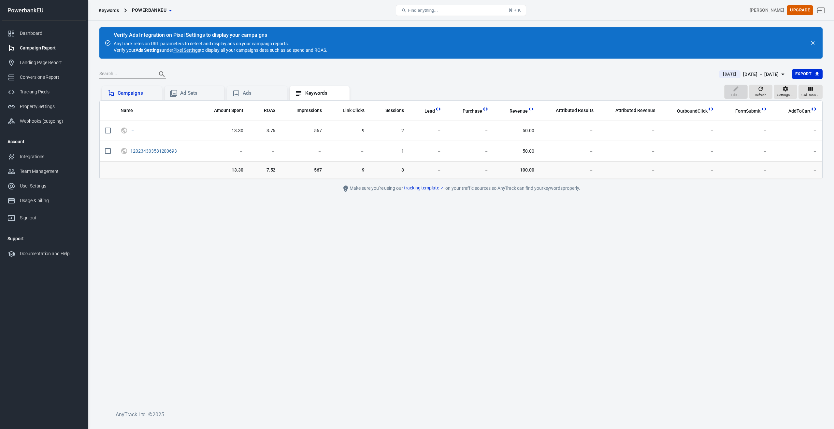
click at [135, 93] on div "Campaigns" at bounding box center [137, 93] width 39 height 7
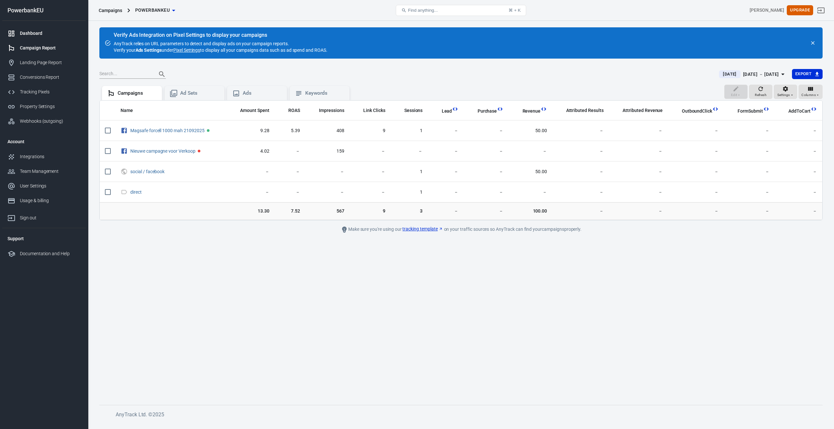
click at [33, 37] on link "Dashboard" at bounding box center [43, 33] width 83 height 15
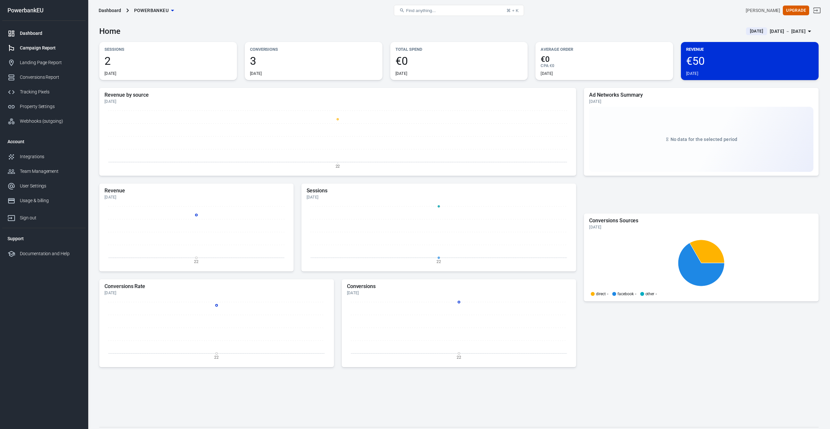
click at [35, 50] on div "Campaign Report" at bounding box center [50, 48] width 61 height 7
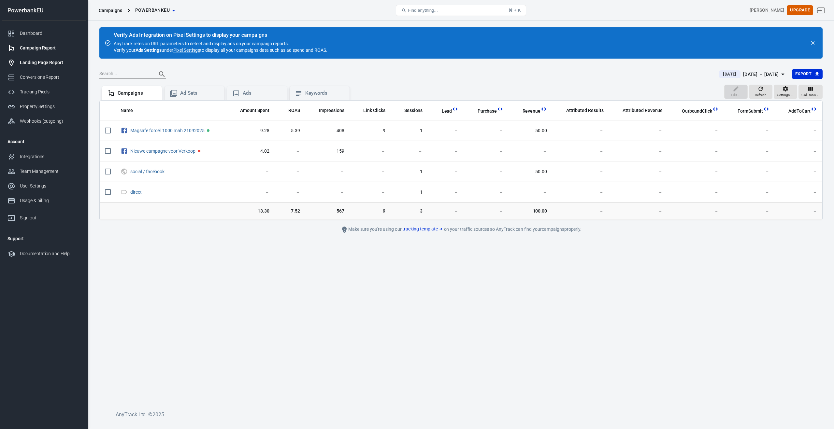
click at [34, 65] on div "Landing Page Report" at bounding box center [50, 62] width 61 height 7
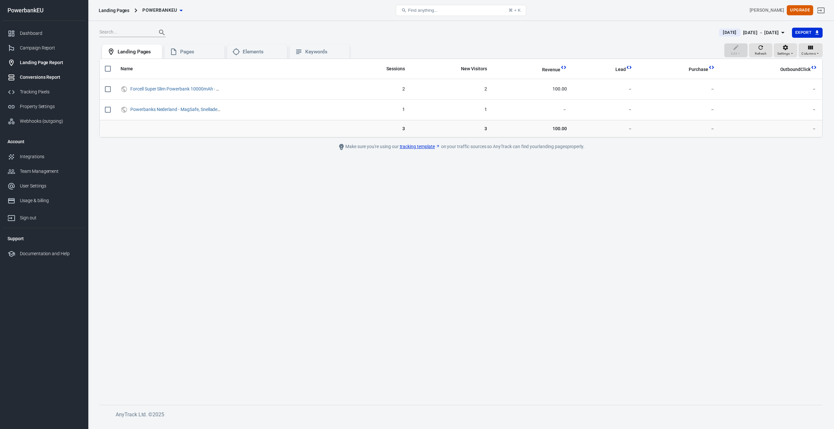
click at [33, 78] on div "Conversions Report" at bounding box center [50, 77] width 61 height 7
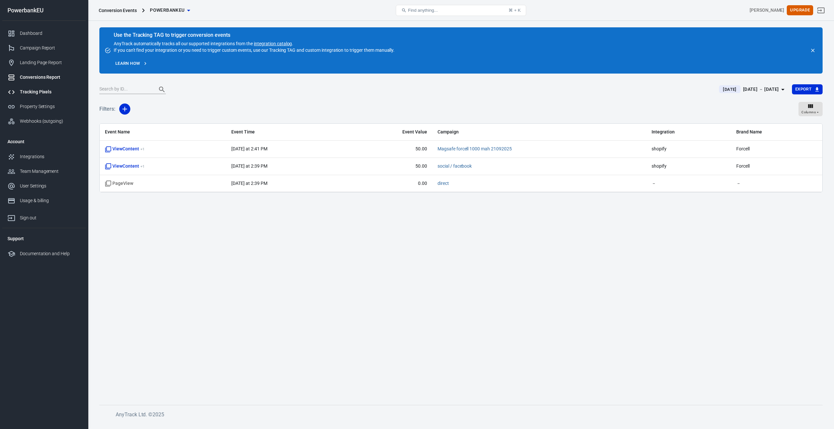
click at [31, 90] on div "Tracking Pixels" at bounding box center [50, 92] width 61 height 7
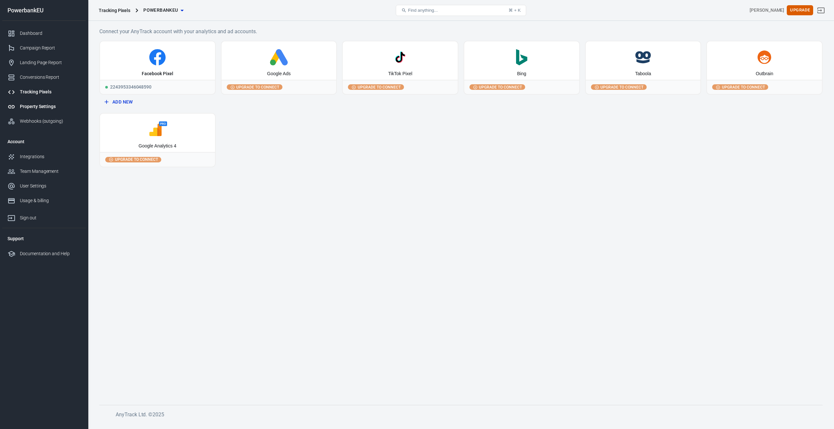
click at [27, 104] on div "Property Settings" at bounding box center [50, 106] width 61 height 7
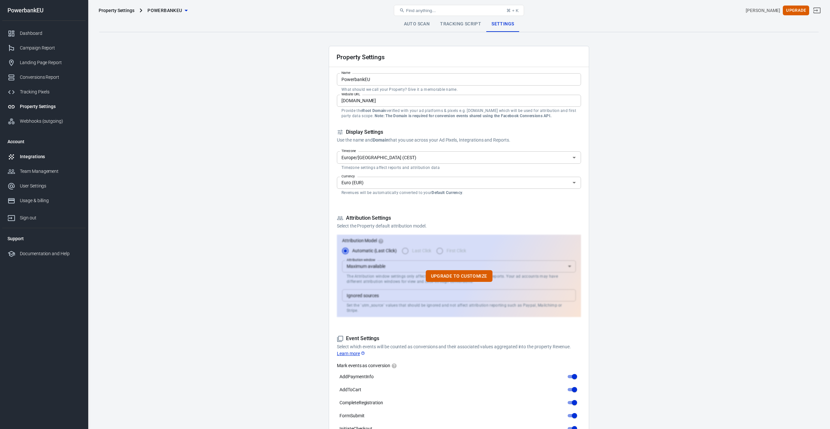
click at [38, 156] on div "Integrations" at bounding box center [50, 156] width 61 height 7
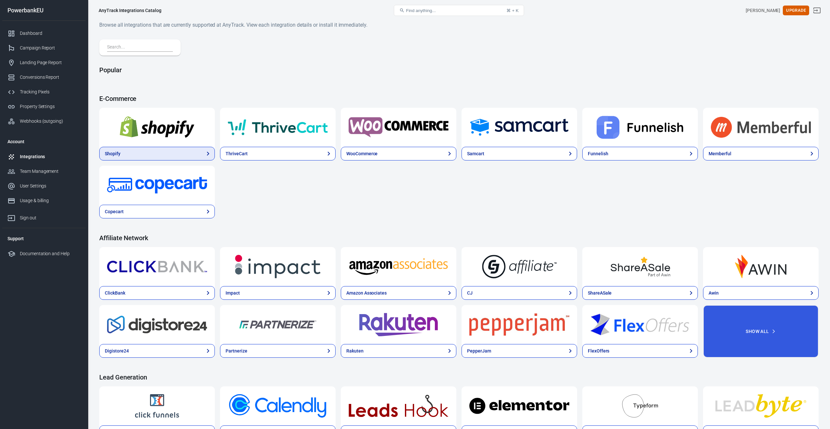
click at [164, 155] on link "Shopify" at bounding box center [157, 154] width 116 height 14
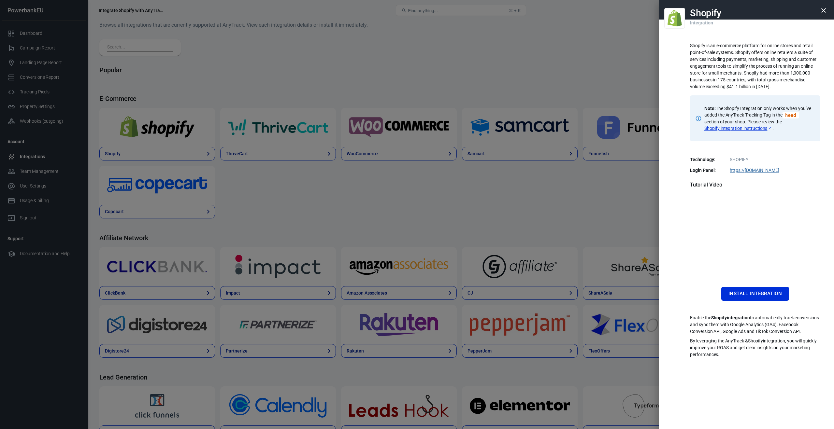
click at [32, 168] on div at bounding box center [417, 214] width 834 height 429
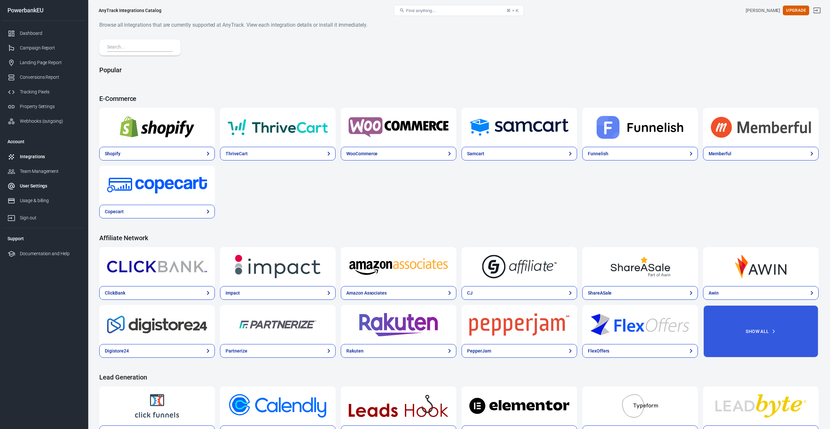
click at [28, 188] on div "User Settings" at bounding box center [50, 186] width 61 height 7
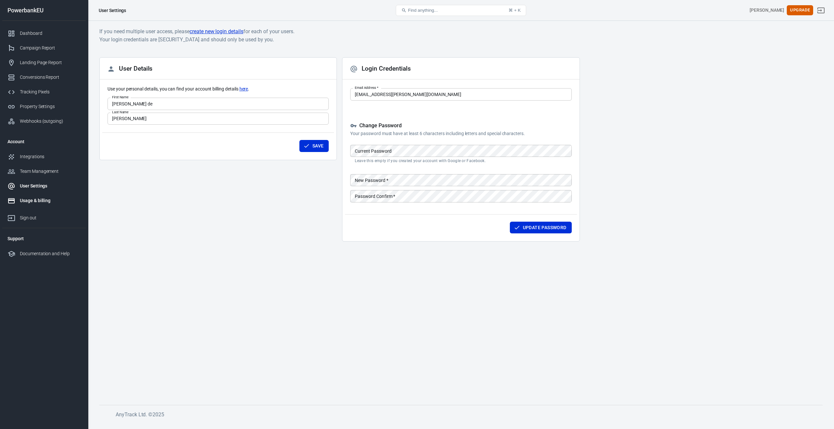
click at [28, 198] on div "Usage & billing" at bounding box center [50, 200] width 61 height 7
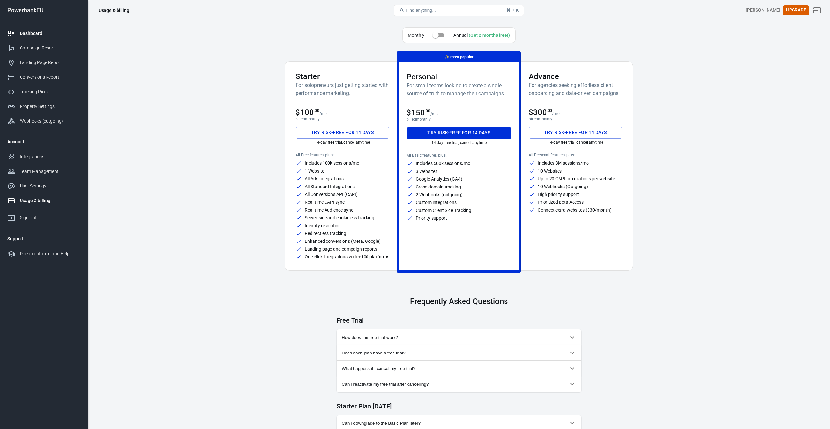
click at [33, 35] on div "Dashboard" at bounding box center [50, 33] width 61 height 7
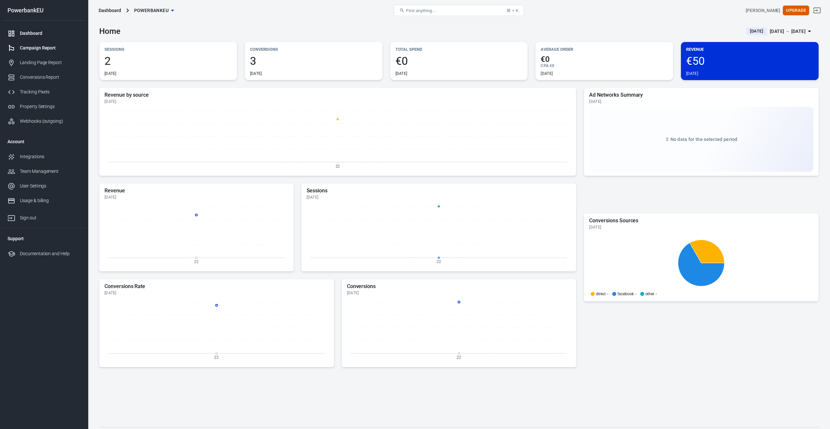
click at [36, 47] on div "Campaign Report" at bounding box center [50, 48] width 61 height 7
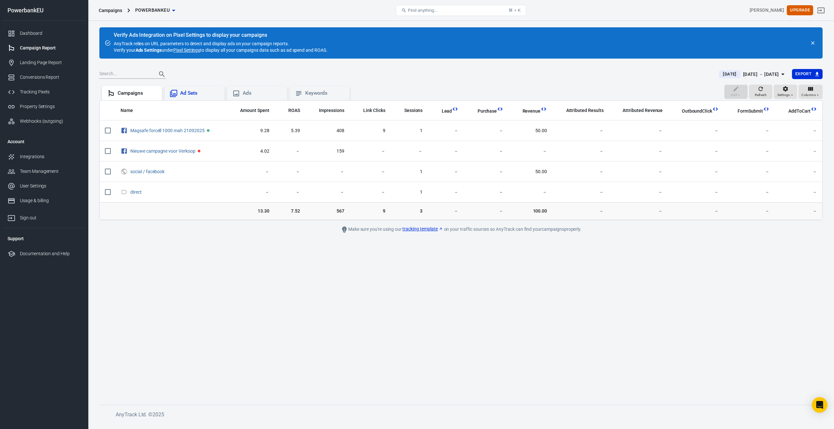
click at [196, 95] on div "Ad Sets" at bounding box center [199, 93] width 39 height 7
click at [241, 94] on div "Ads" at bounding box center [256, 94] width 49 height 8
click at [308, 93] on div "Keywords" at bounding box center [324, 93] width 39 height 7
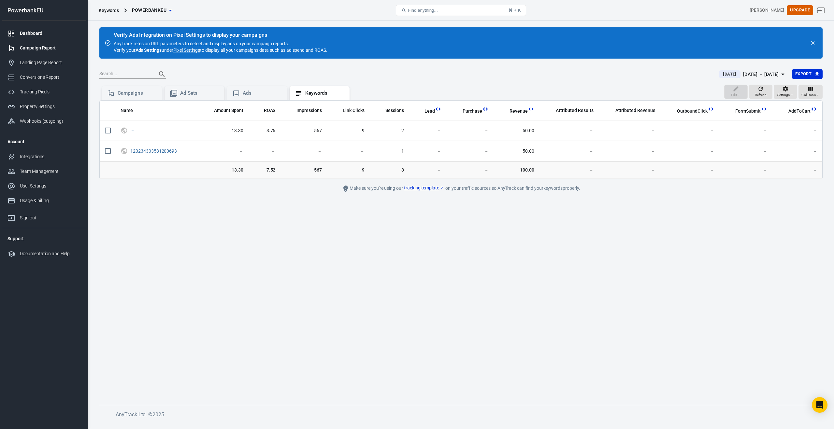
click at [16, 32] on div at bounding box center [13, 34] width 12 height 8
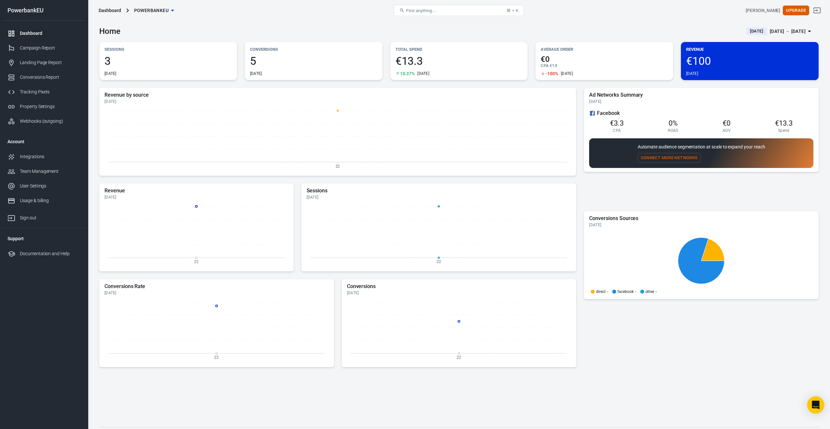
click at [816, 404] on icon "Open Intercom Messenger" at bounding box center [815, 405] width 7 height 8
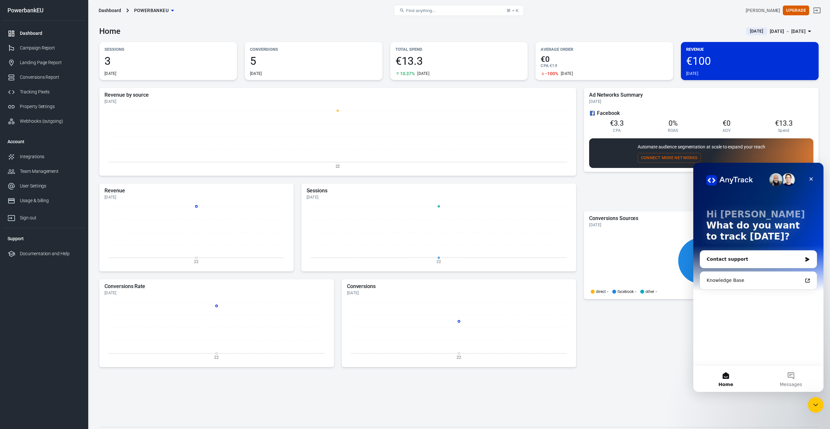
click at [755, 262] on div "Contact support" at bounding box center [754, 259] width 95 height 7
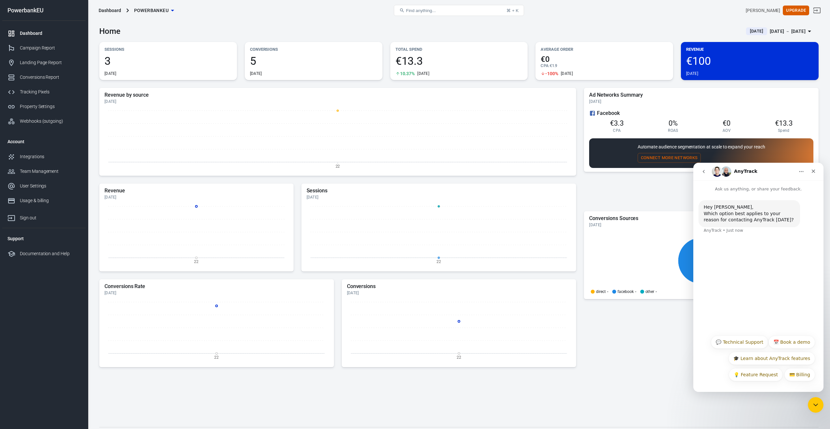
click at [732, 275] on div "Hey [PERSON_NAME], Which option best applies to your reason for contacting AnyT…" at bounding box center [759, 261] width 130 height 139
click at [795, 342] on button "📅 Book a demo" at bounding box center [792, 342] width 47 height 13
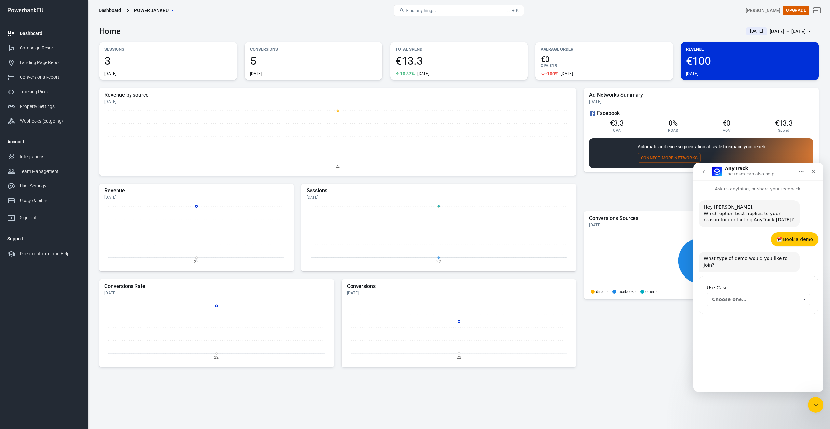
click at [753, 293] on span "Choose one…" at bounding box center [756, 299] width 86 height 13
click at [753, 308] on div "eCommerce" at bounding box center [759, 308] width 104 height 10
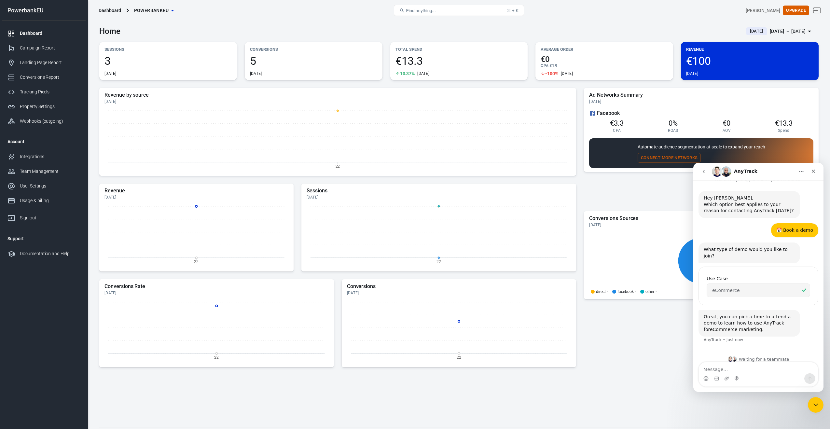
click at [729, 327] on link "eCommerce marketing." at bounding box center [737, 329] width 54 height 5
